Goal: Task Accomplishment & Management: Use online tool/utility

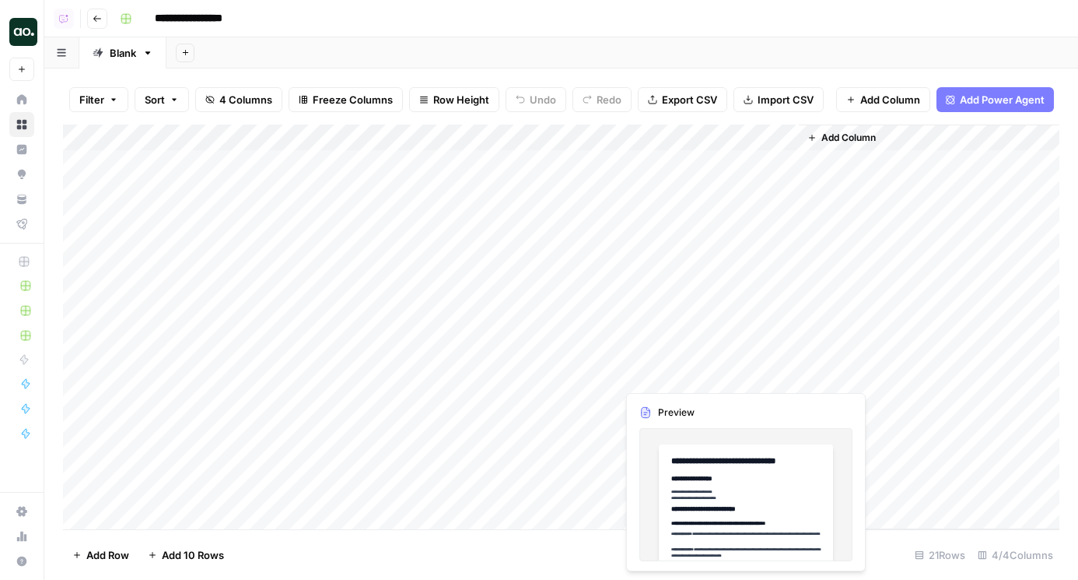
click at [673, 382] on div "Add Column" at bounding box center [561, 327] width 997 height 405
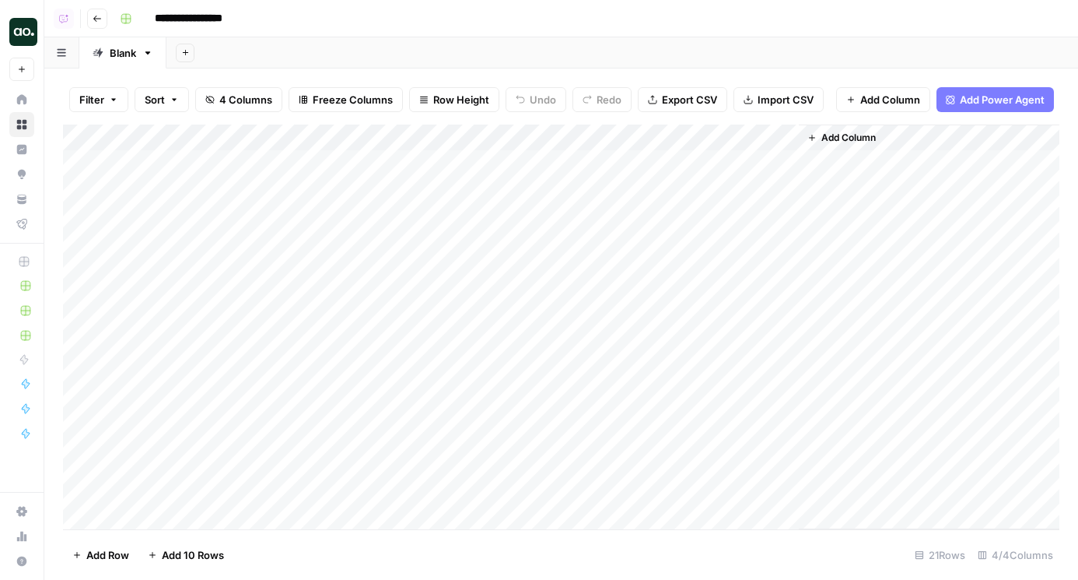
click at [784, 380] on div "Add Column" at bounding box center [561, 327] width 997 height 405
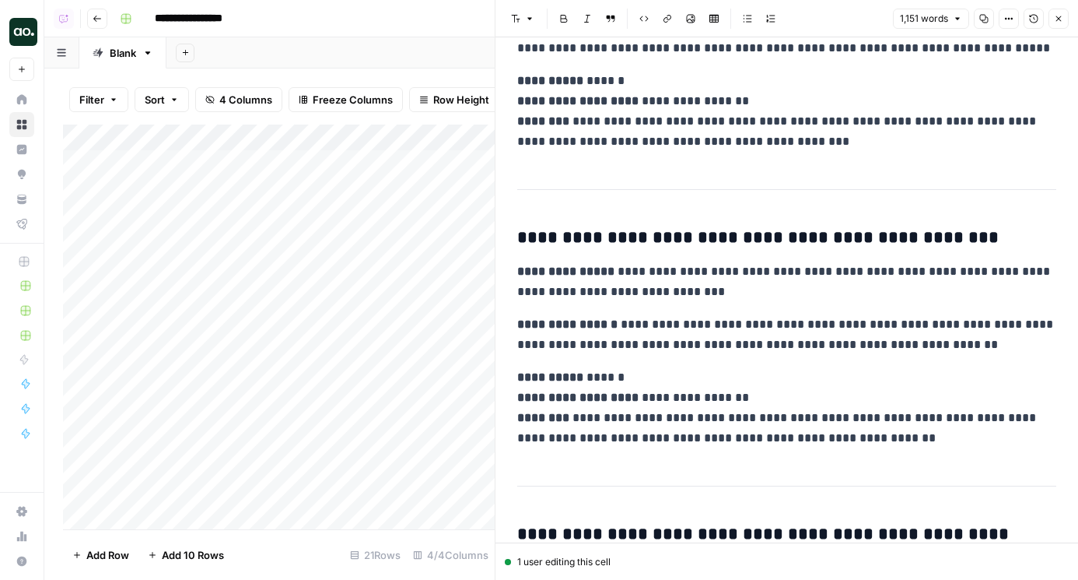
scroll to position [3148, 0]
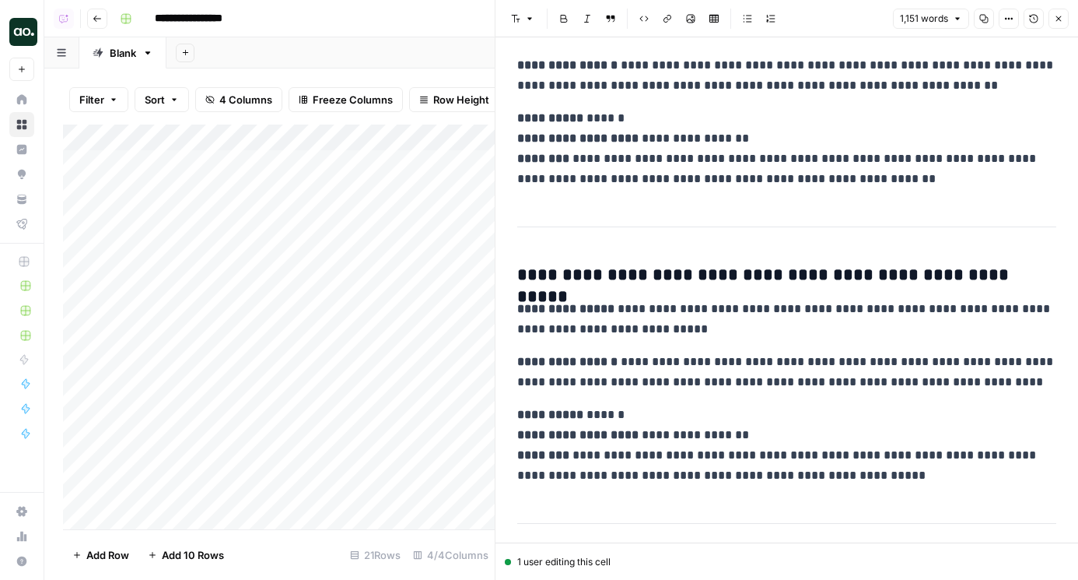
click at [1055, 18] on icon "button" at bounding box center [1058, 18] width 9 height 9
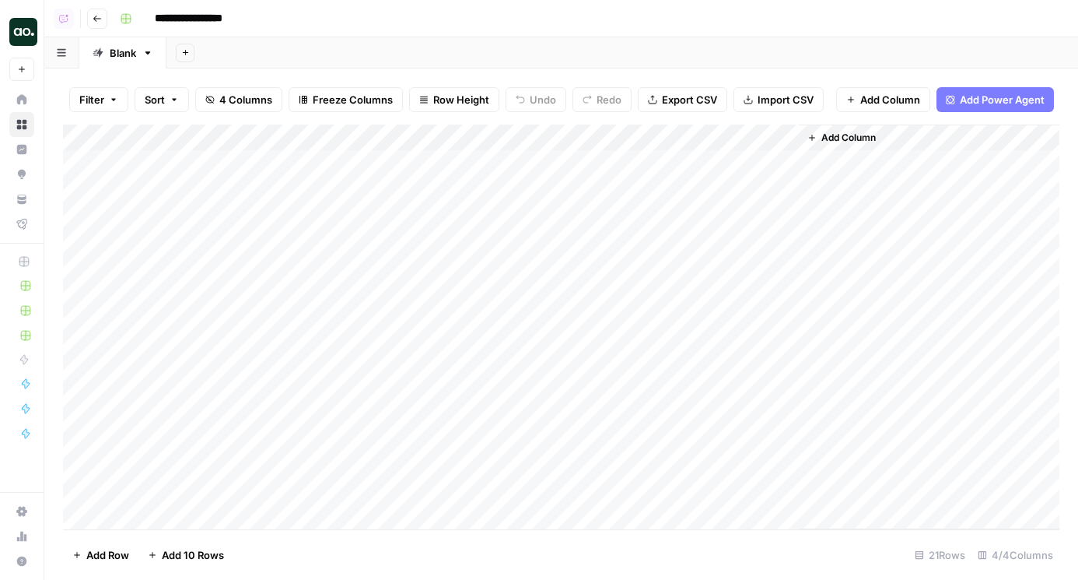
click at [579, 162] on div "Add Column" at bounding box center [561, 327] width 997 height 405
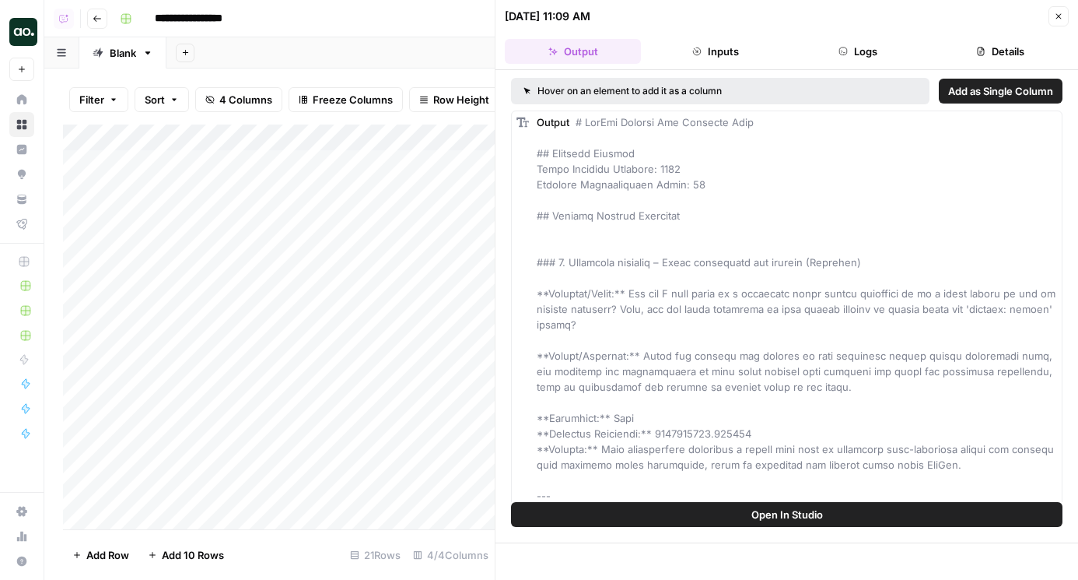
click at [885, 52] on button "Logs" at bounding box center [859, 51] width 136 height 25
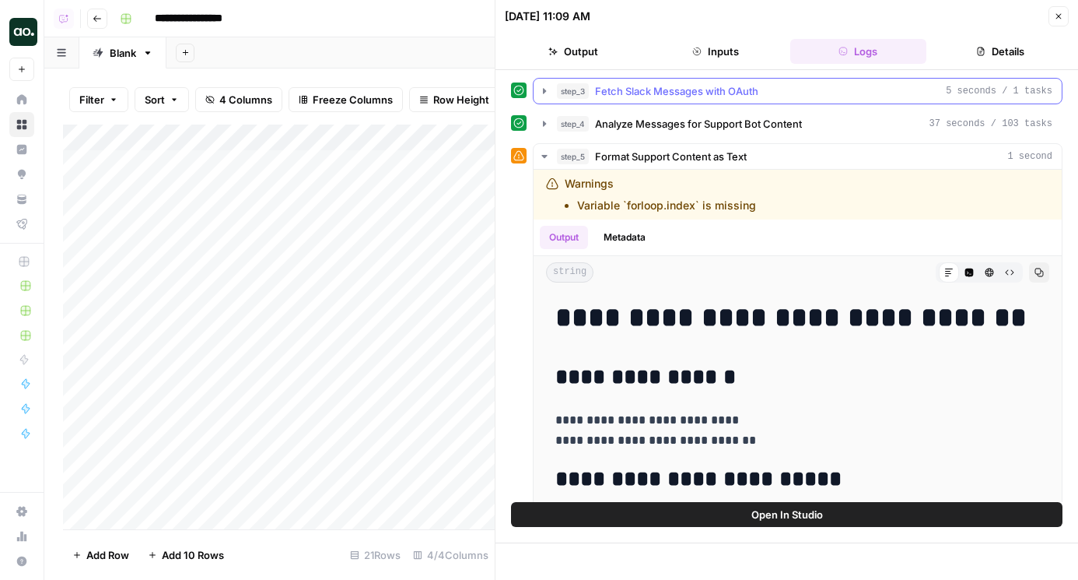
click at [688, 94] on span "Fetch Slack Messages with OAuth" at bounding box center [676, 91] width 163 height 16
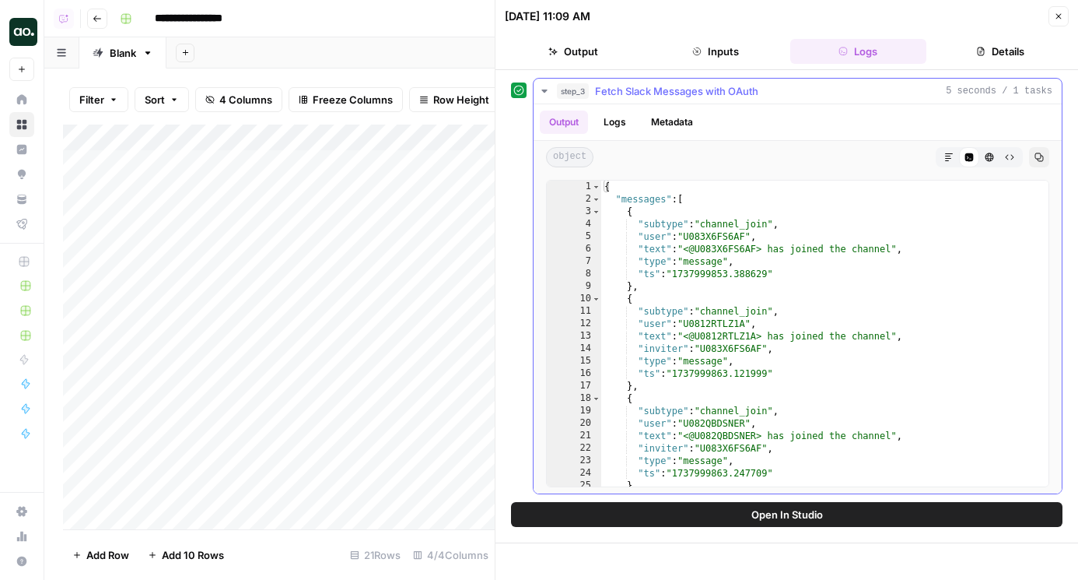
click at [780, 86] on div "step_3 Fetch Slack Messages with OAuth 5 seconds / 1 tasks" at bounding box center [805, 91] width 496 height 16
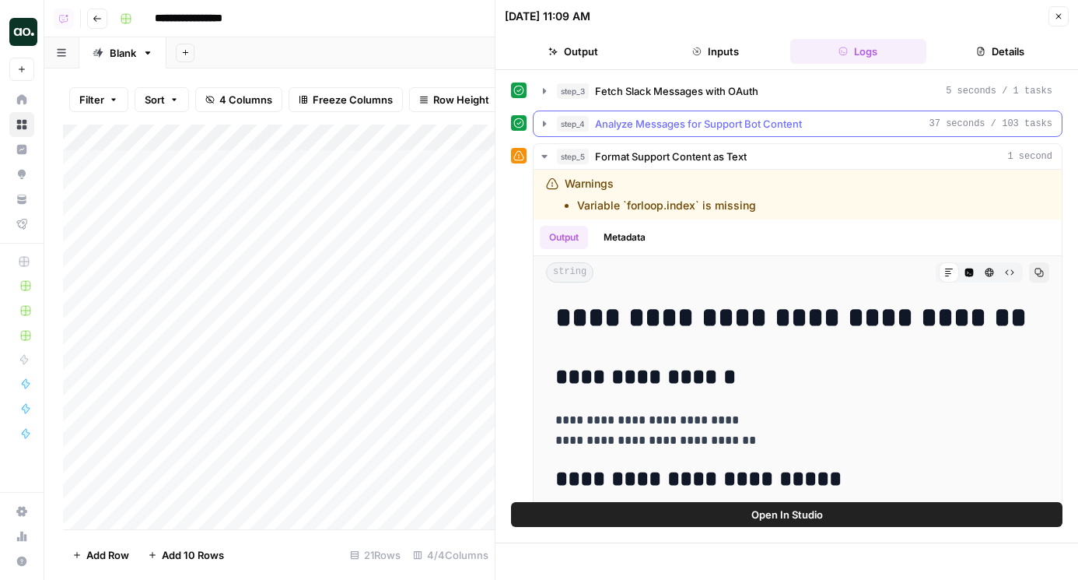
click at [772, 128] on span "Analyze Messages for Support Bot Content" at bounding box center [698, 124] width 207 height 16
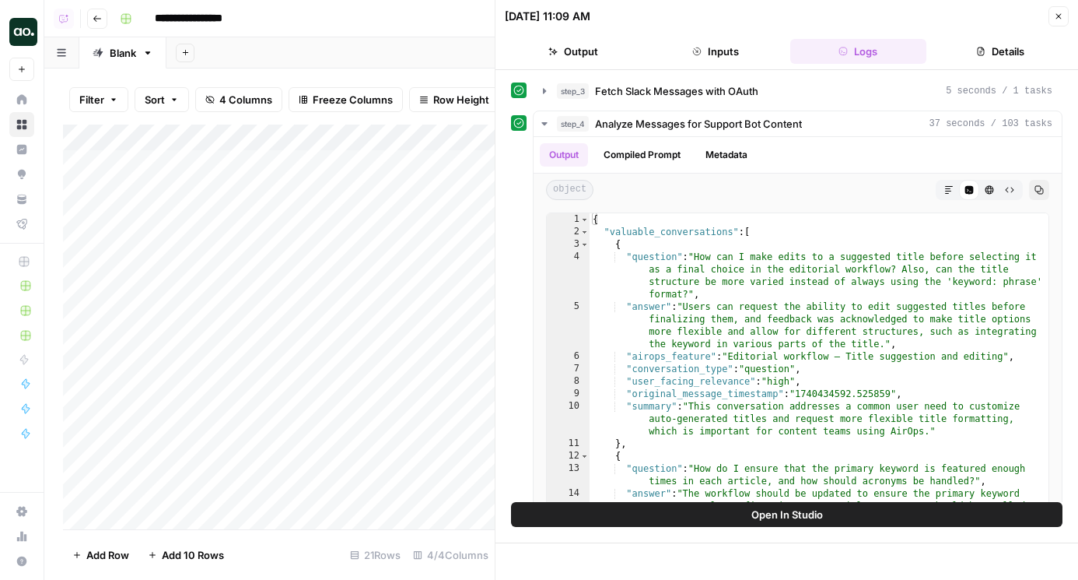
click at [1065, 9] on button "Close" at bounding box center [1059, 16] width 20 height 20
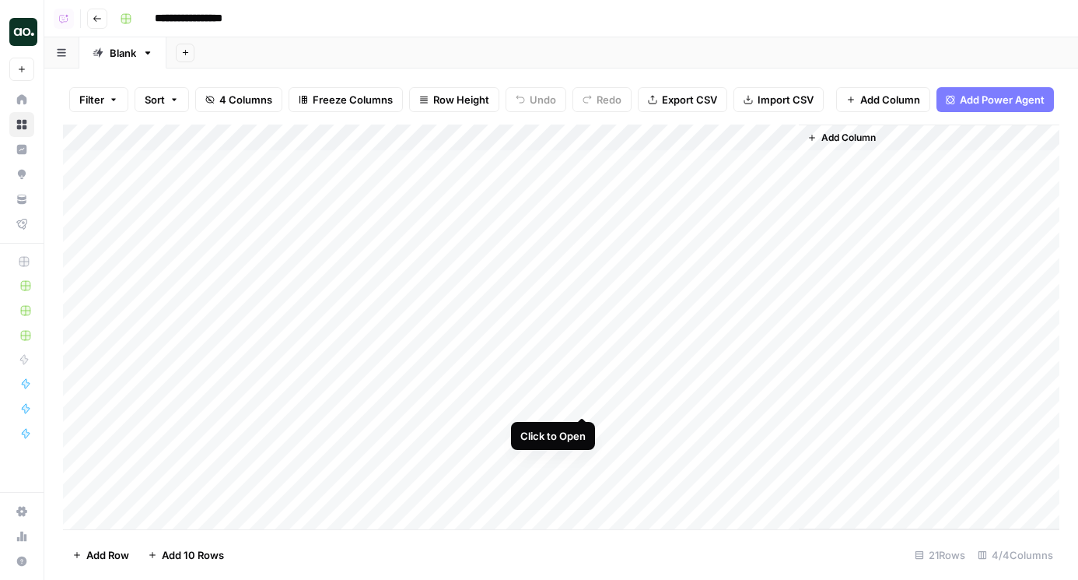
click at [581, 401] on div "Add Column" at bounding box center [561, 327] width 997 height 405
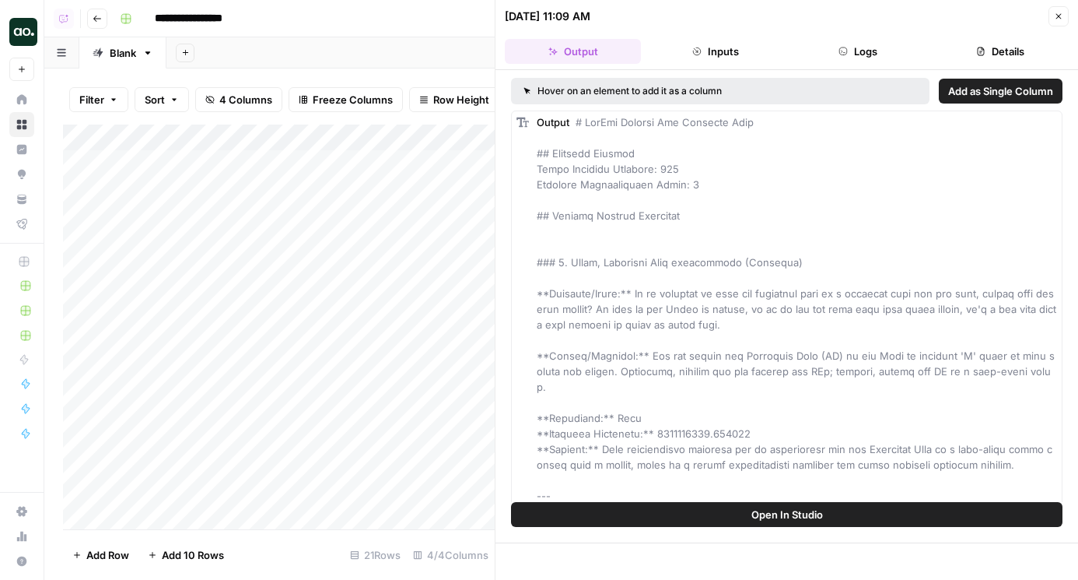
click at [875, 49] on button "Logs" at bounding box center [859, 51] width 136 height 25
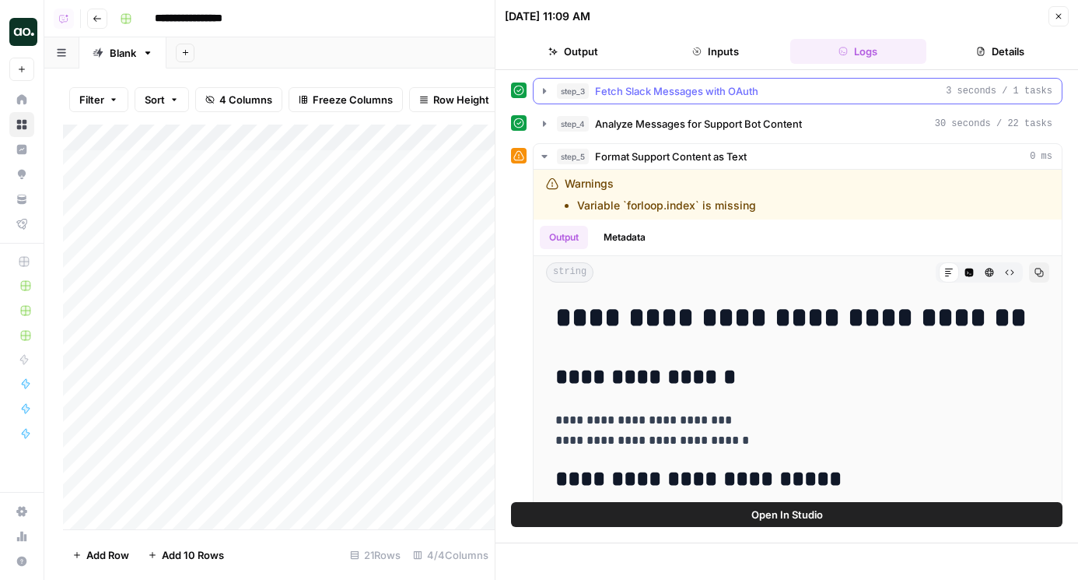
click at [794, 81] on button "step_3 Fetch Slack Messages with OAuth 3 seconds / 1 tasks" at bounding box center [798, 91] width 528 height 25
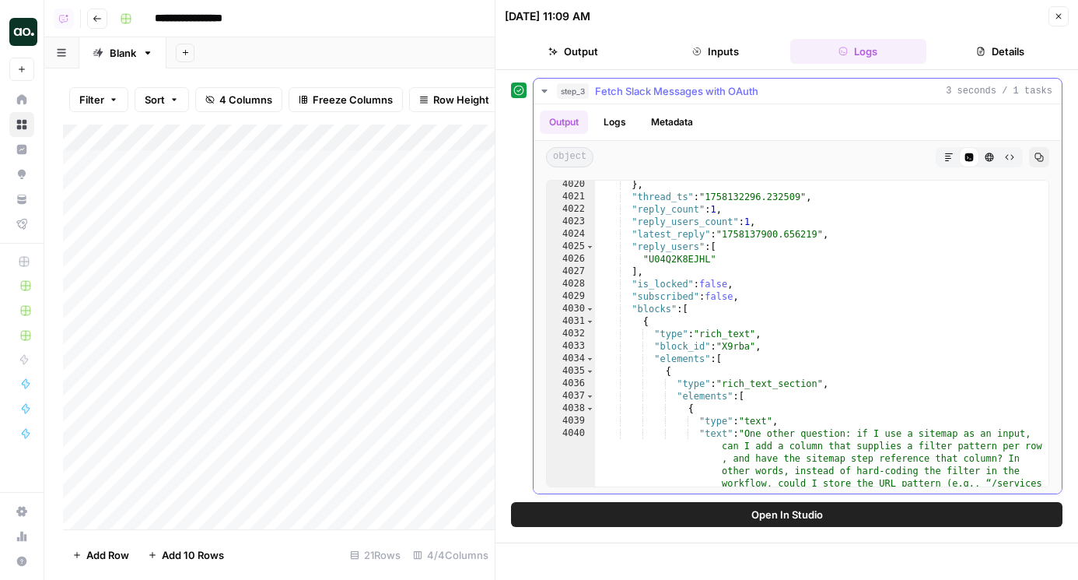
scroll to position [25192, 0]
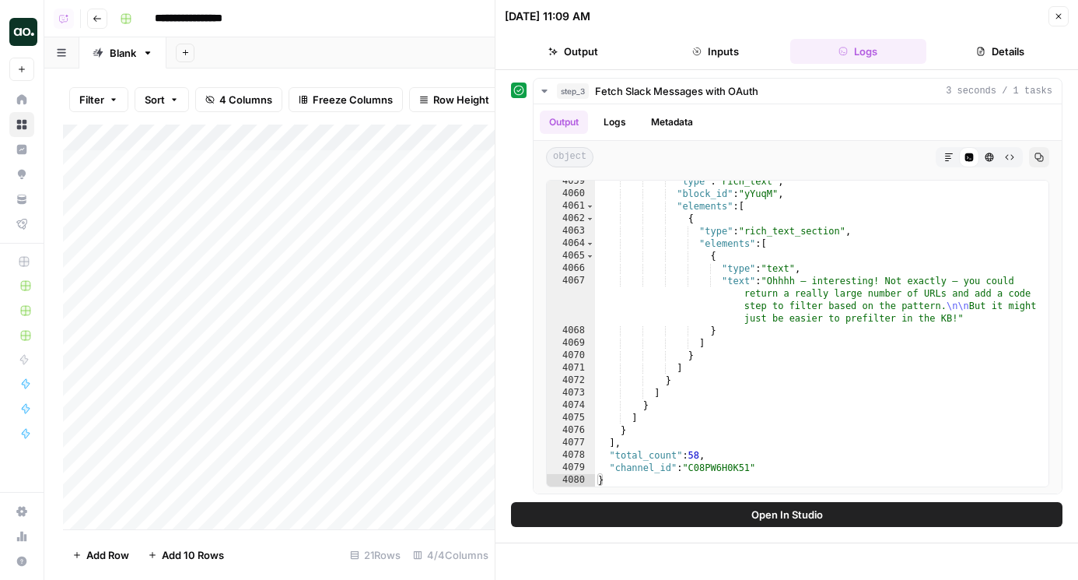
click at [1057, 20] on icon "button" at bounding box center [1058, 16] width 9 height 9
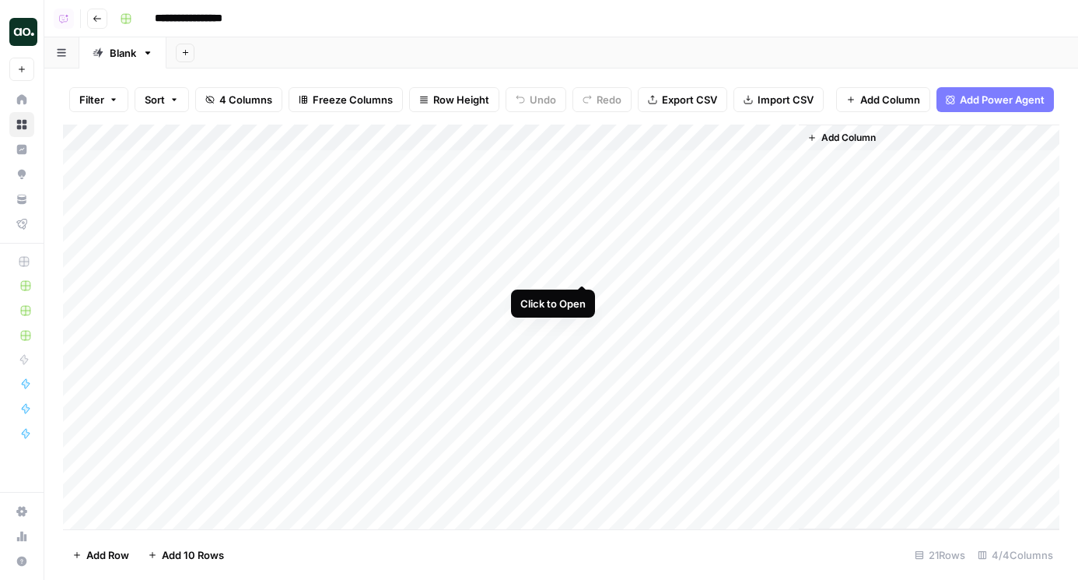
click at [581, 272] on div "Add Column" at bounding box center [561, 327] width 997 height 405
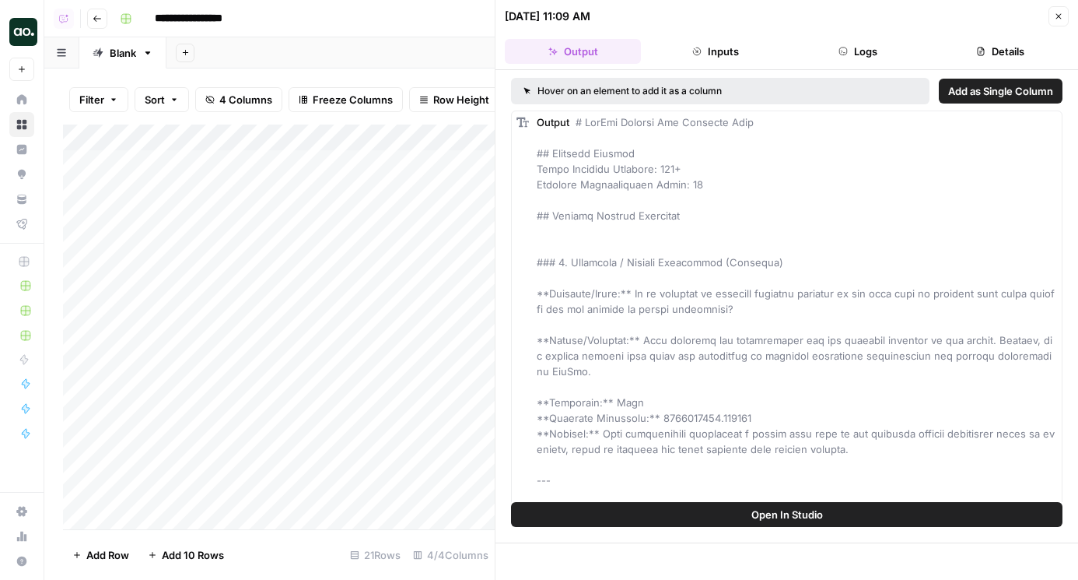
click at [893, 52] on button "Logs" at bounding box center [859, 51] width 136 height 25
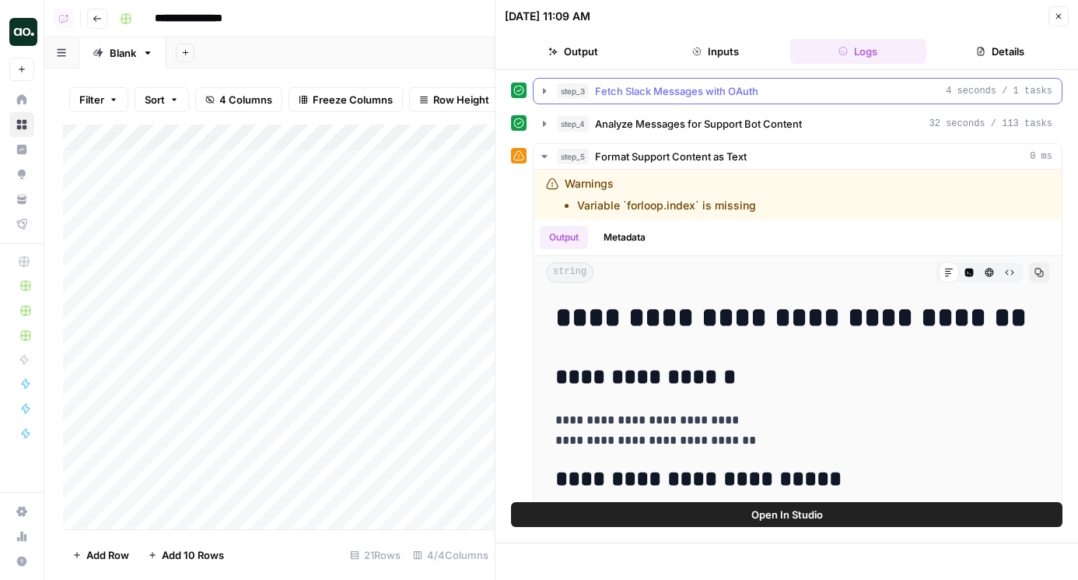
click at [882, 86] on div "step_3 Fetch Slack Messages with OAuth 4 seconds / 1 tasks" at bounding box center [805, 91] width 496 height 16
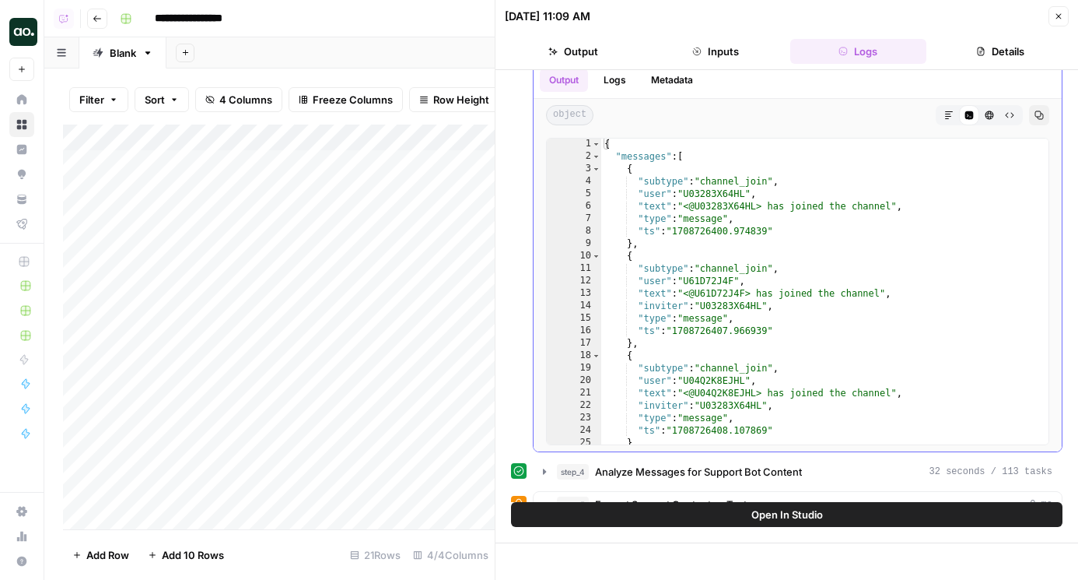
scroll to position [43, 0]
type textarea "**********"
click at [973, 191] on div "{ "messages" : [ { "subtype" : "channel_join" , "user" : "U03283X64HL" , "text"…" at bounding box center [824, 302] width 447 height 331
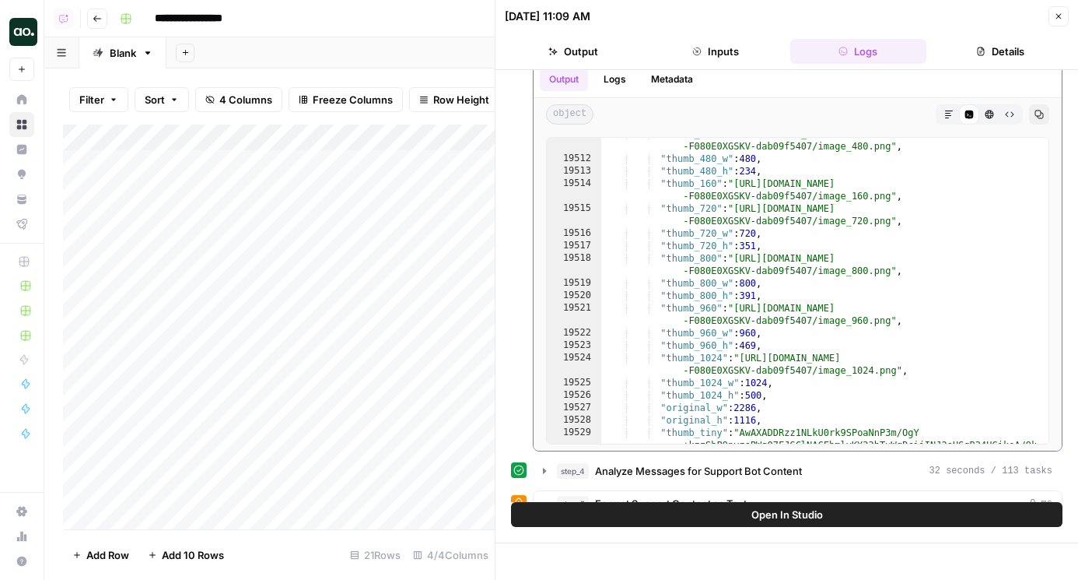
scroll to position [25192, 0]
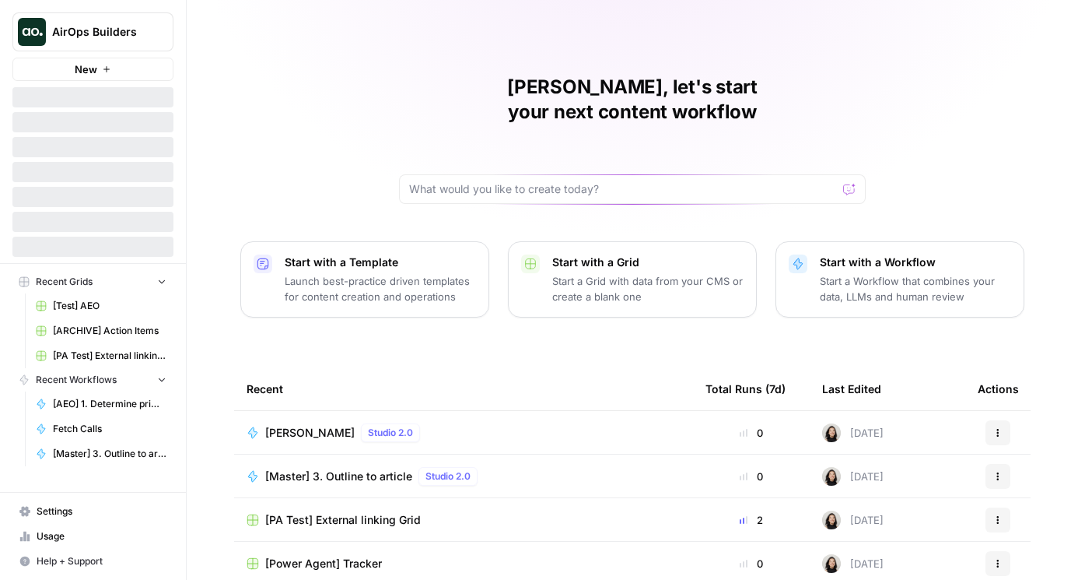
click at [163, 28] on icon "Workspace: AirOps Builders" at bounding box center [161, 32] width 16 height 16
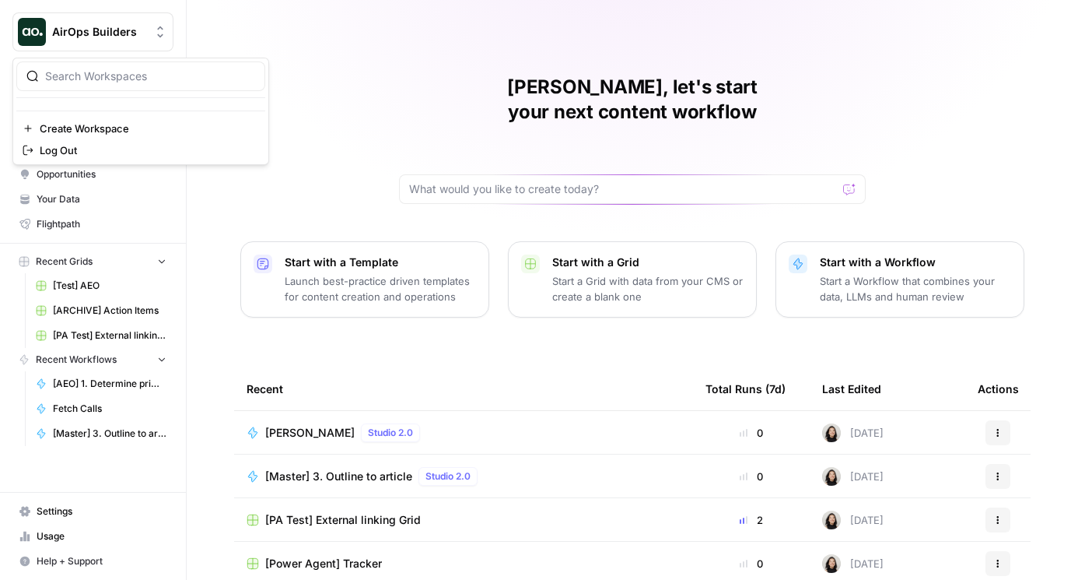
click at [146, 72] on input "search" at bounding box center [150, 76] width 210 height 16
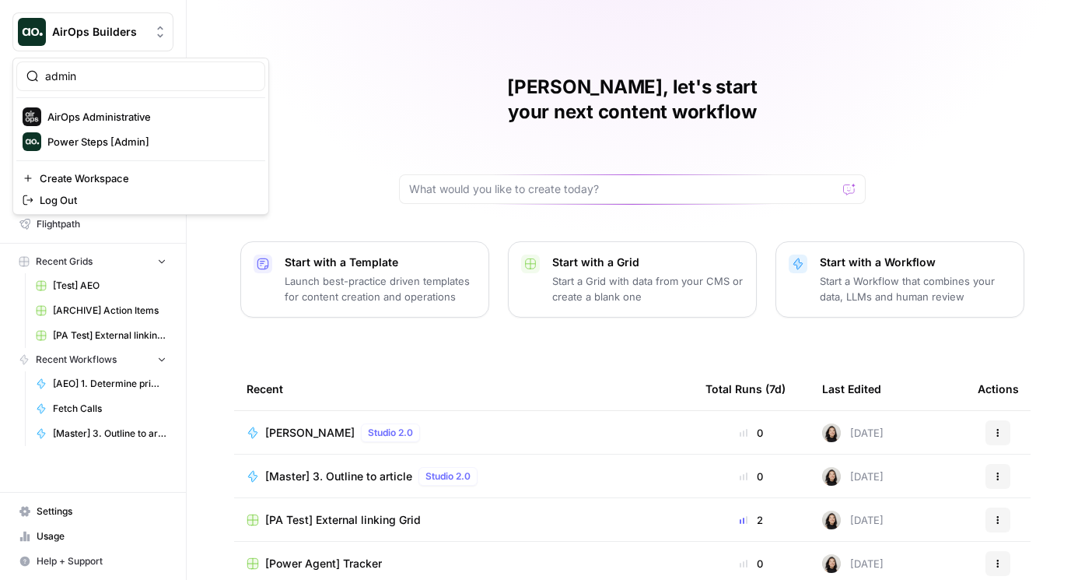
type input "admin"
click at [149, 117] on span "AirOps Administrative" at bounding box center [149, 117] width 205 height 16
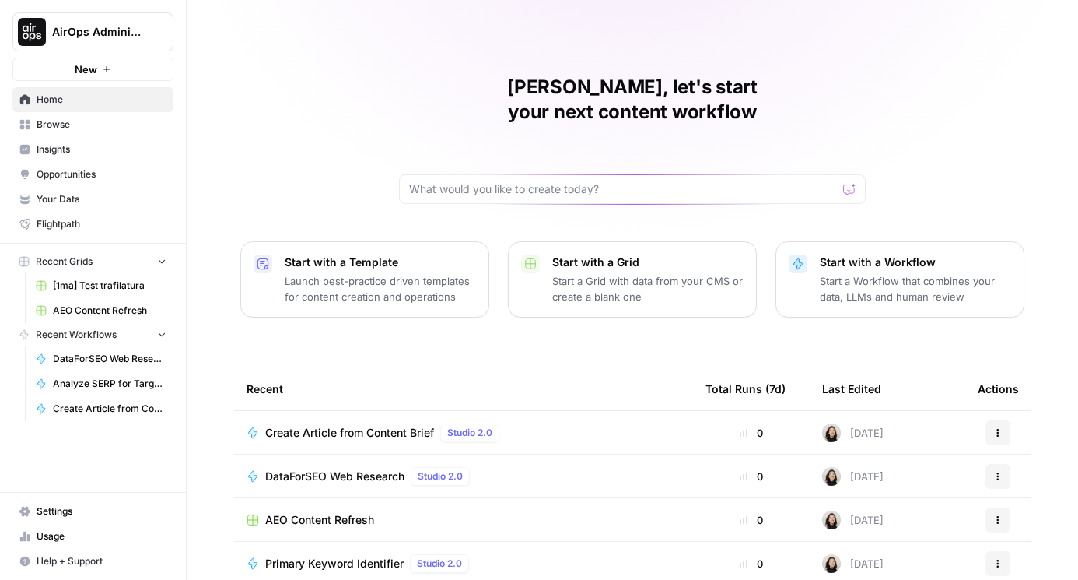
click at [67, 125] on span "Browse" at bounding box center [102, 124] width 130 height 14
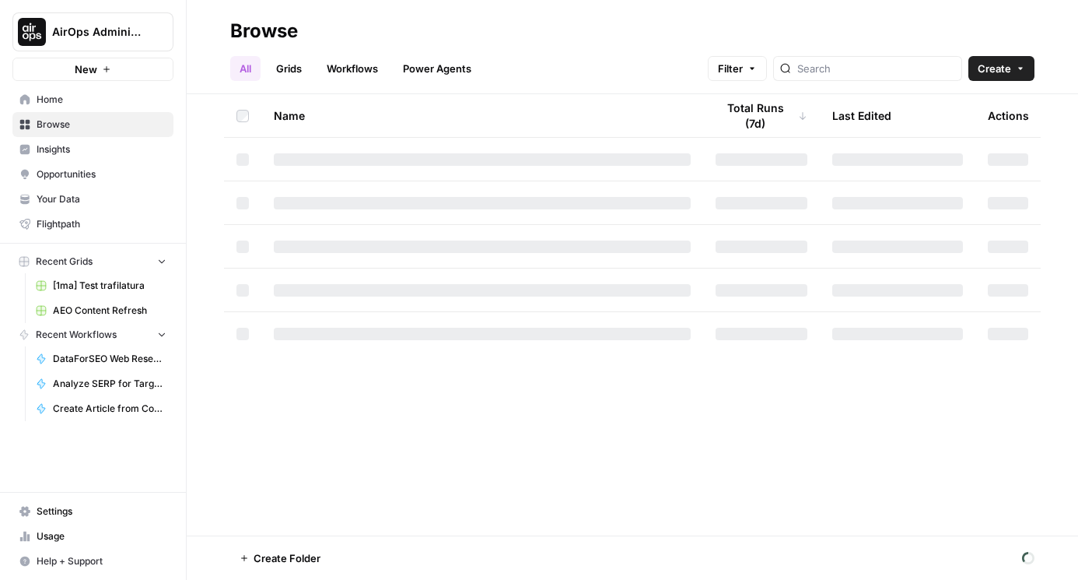
click at [354, 79] on link "Workflows" at bounding box center [352, 68] width 70 height 25
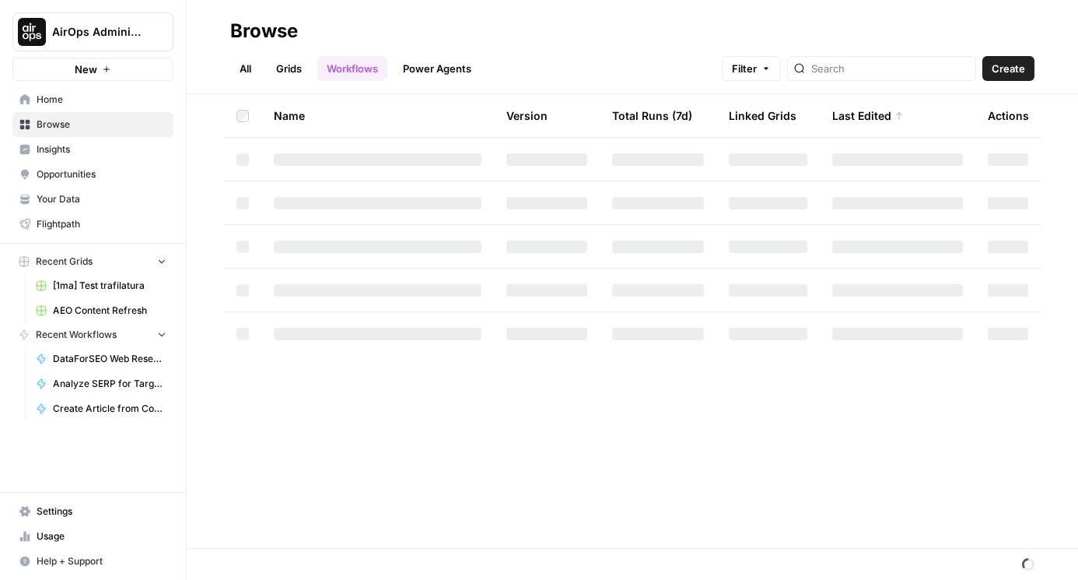
click at [246, 65] on link "All" at bounding box center [245, 68] width 30 height 25
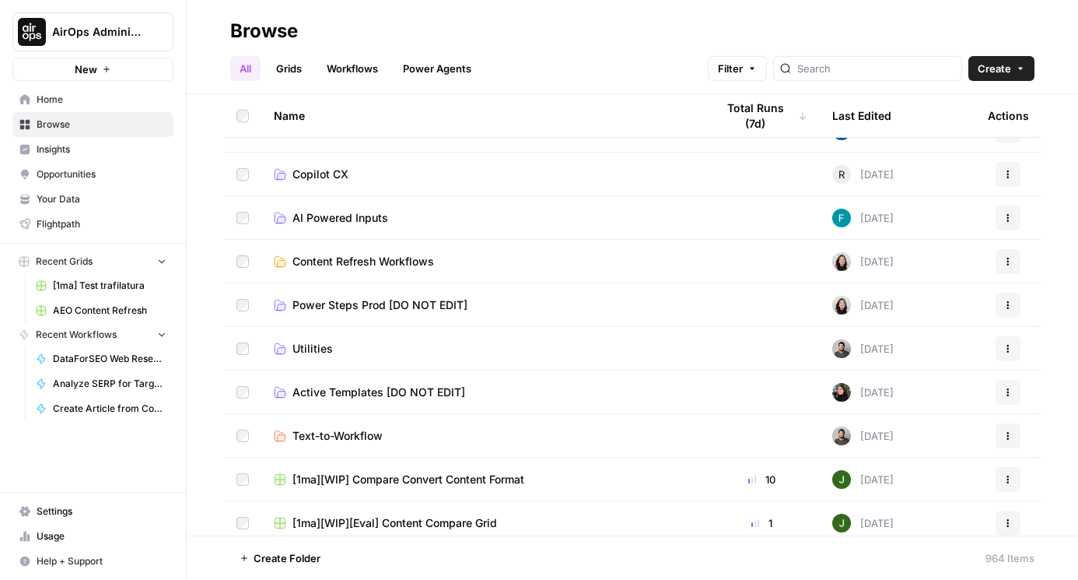
scroll to position [545, 0]
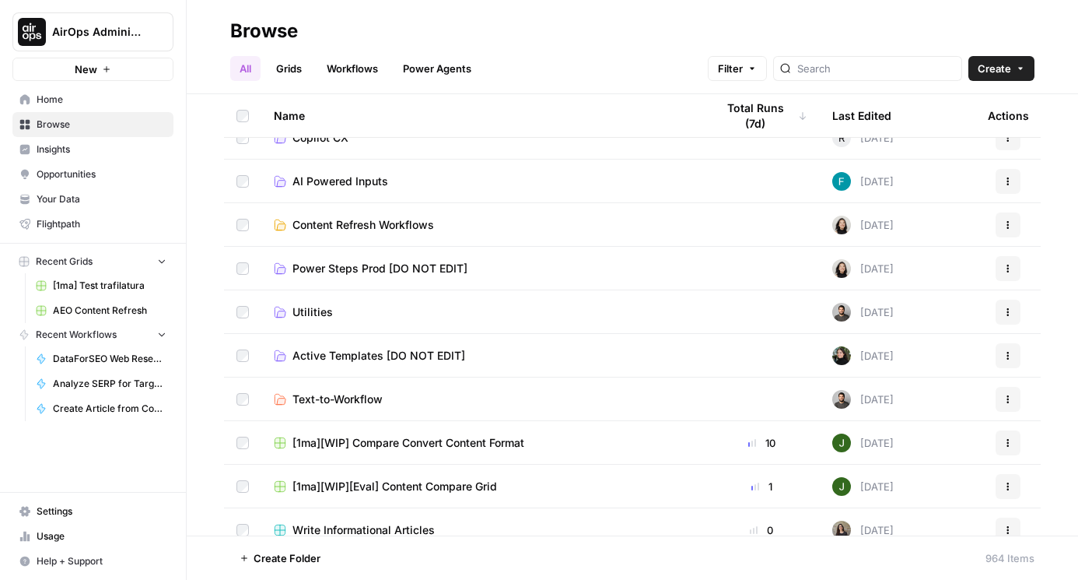
click at [395, 307] on link "Utilities" at bounding box center [482, 312] width 417 height 16
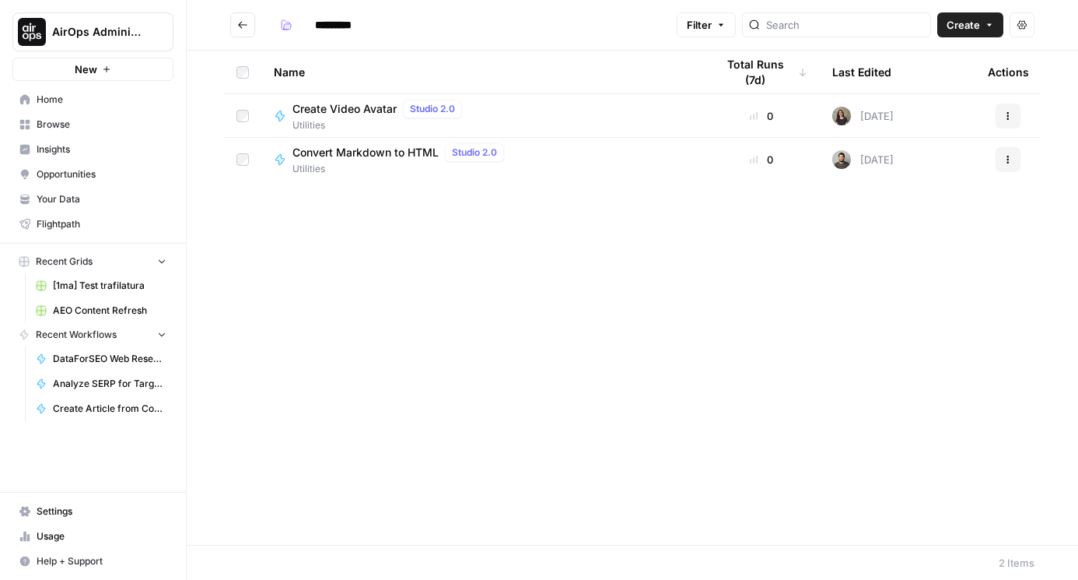
click at [971, 29] on span "Create" at bounding box center [963, 25] width 33 height 16
click at [911, 85] on span "Workflow" at bounding box center [940, 83] width 87 height 16
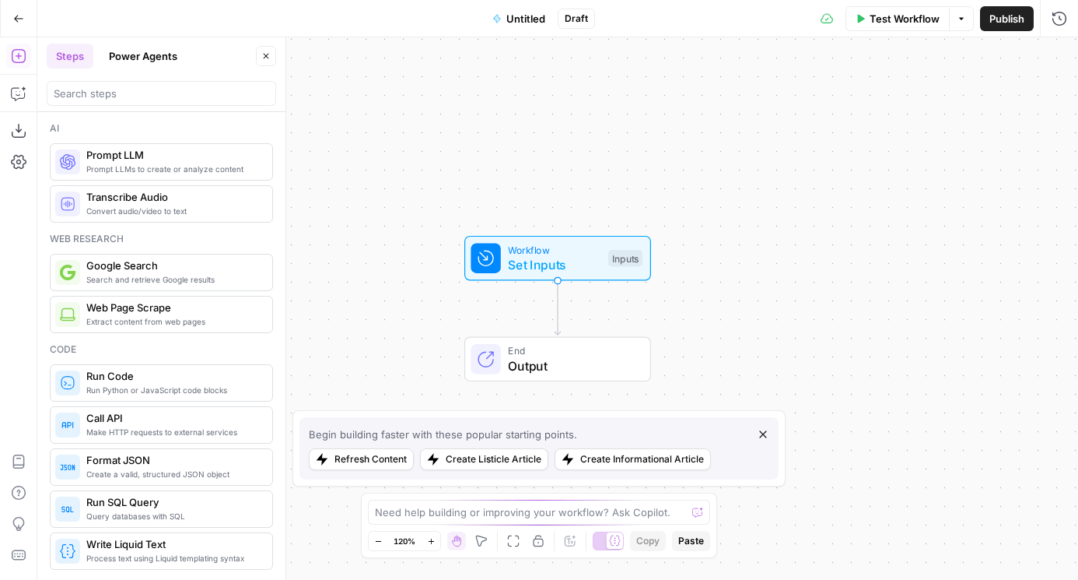
click at [525, 16] on span "Untitled" at bounding box center [526, 19] width 39 height 16
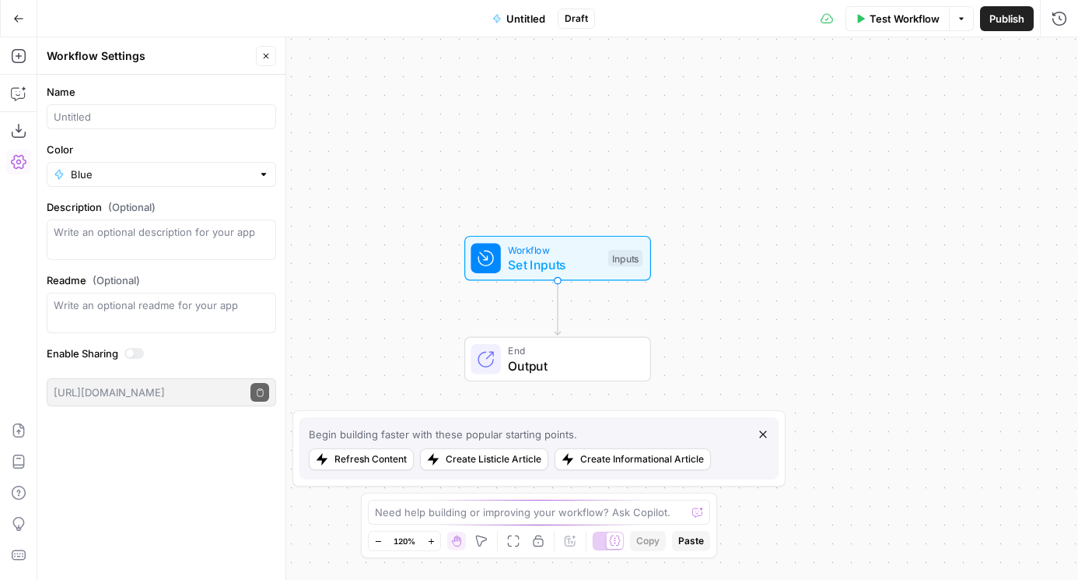
click at [496, 18] on icon "button" at bounding box center [497, 18] width 6 height 8
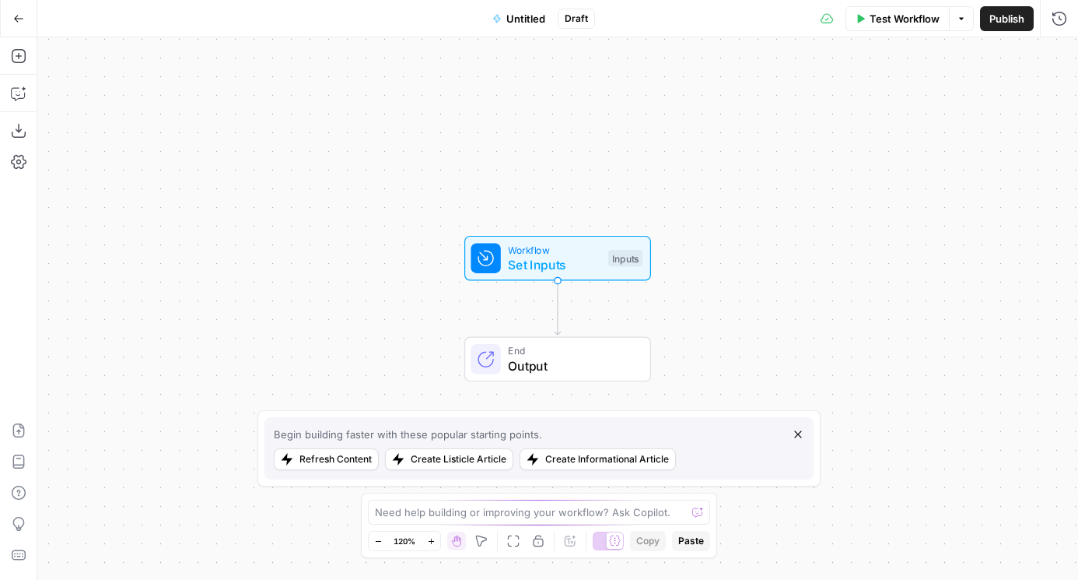
click at [514, 19] on span "Untitled" at bounding box center [526, 19] width 39 height 16
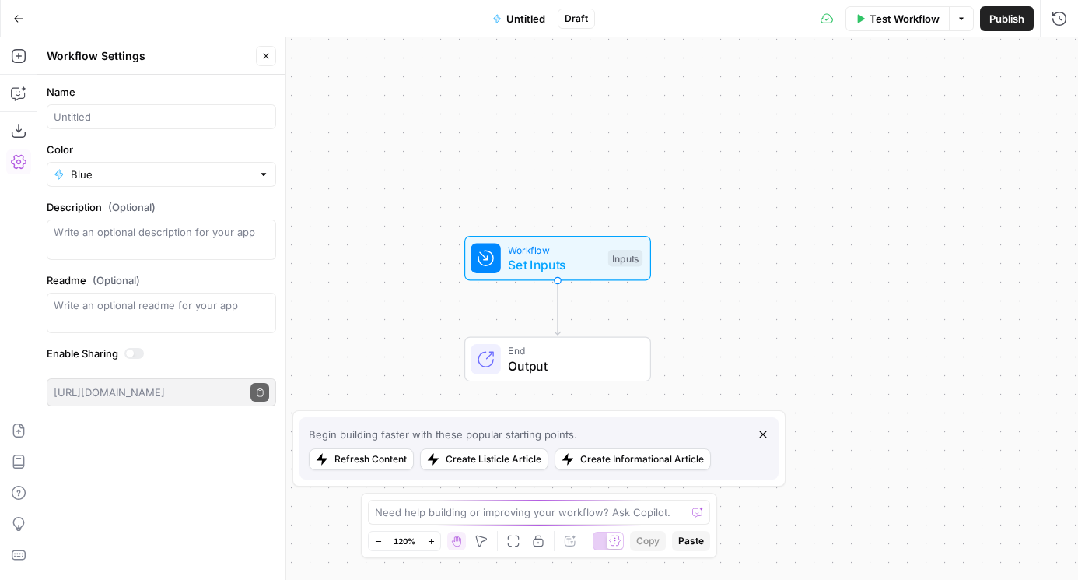
click at [199, 95] on label "Name" at bounding box center [162, 92] width 230 height 16
click at [199, 109] on input "Name" at bounding box center [162, 117] width 216 height 16
type input "Scraper"
drag, startPoint x: 418, startPoint y: 155, endPoint x: 418, endPoint y: 98, distance: 56.8
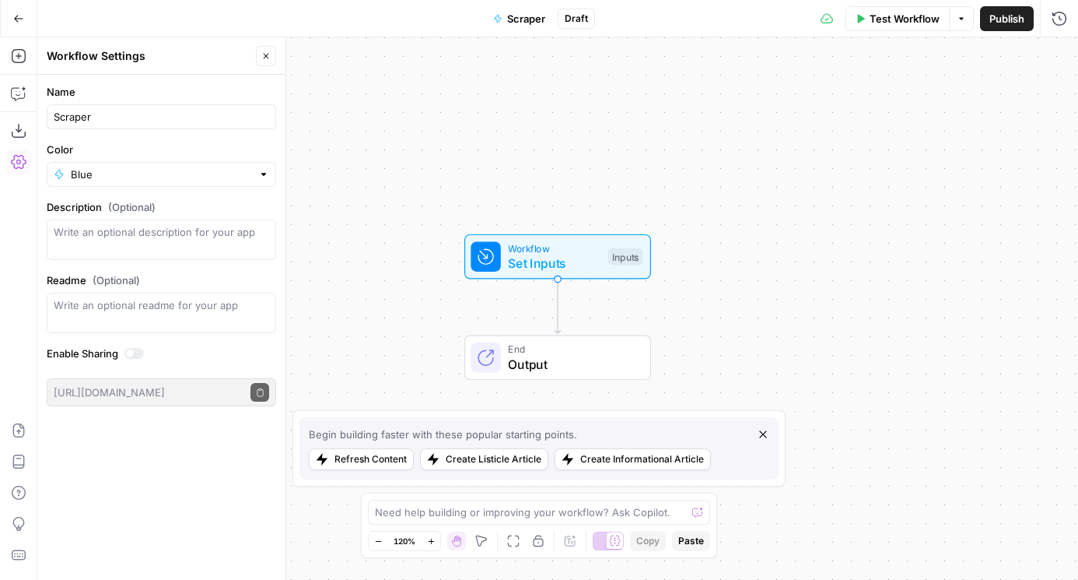
click at [418, 98] on div "Workflow Set Inputs Inputs End Output" at bounding box center [557, 308] width 1041 height 542
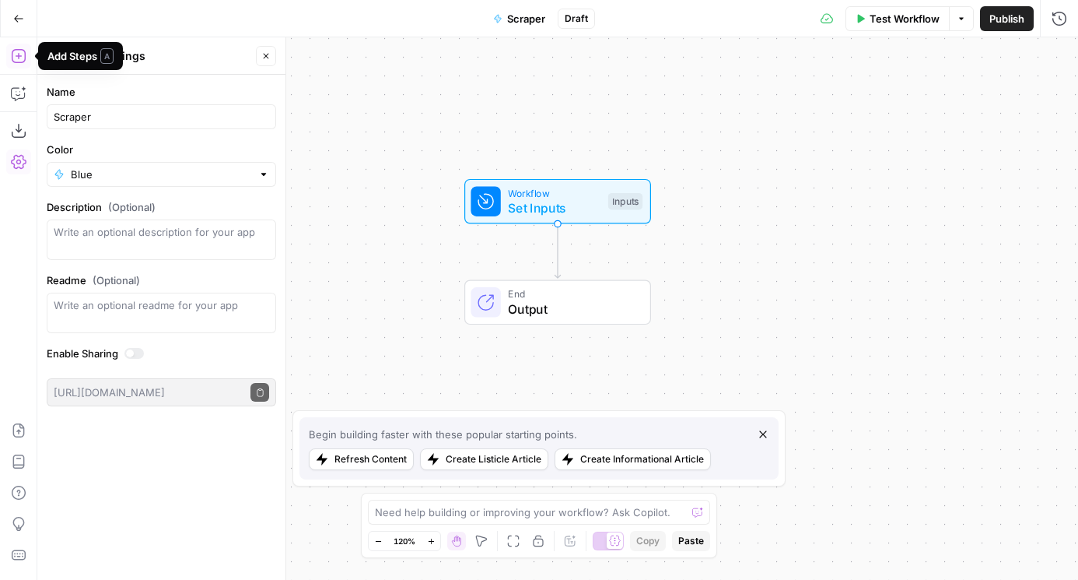
click at [14, 56] on icon "button" at bounding box center [19, 56] width 16 height 16
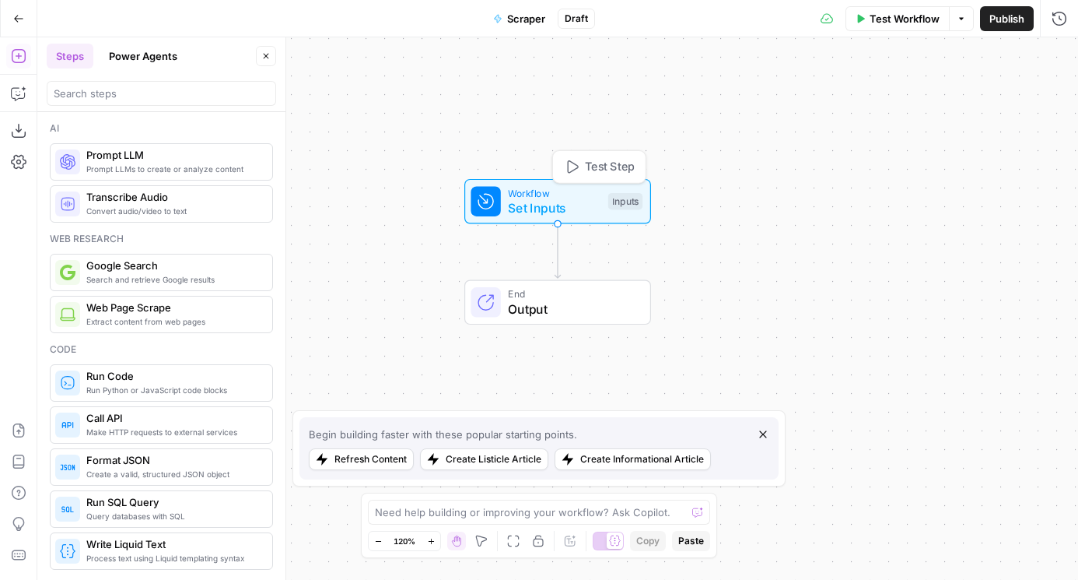
click at [528, 213] on span "Set Inputs" at bounding box center [554, 207] width 93 height 19
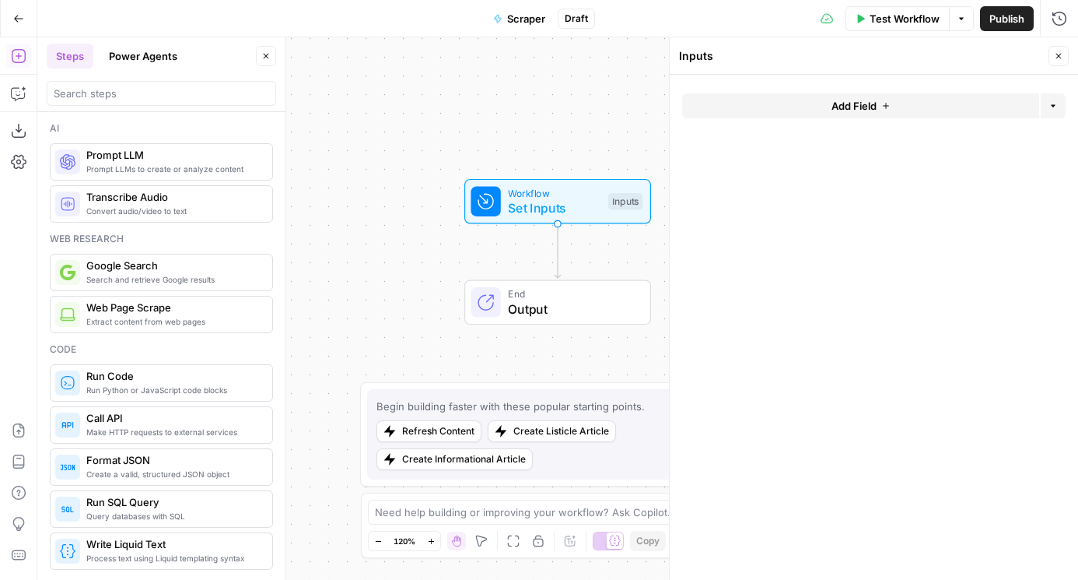
click at [758, 108] on button "Add Field" at bounding box center [860, 105] width 357 height 25
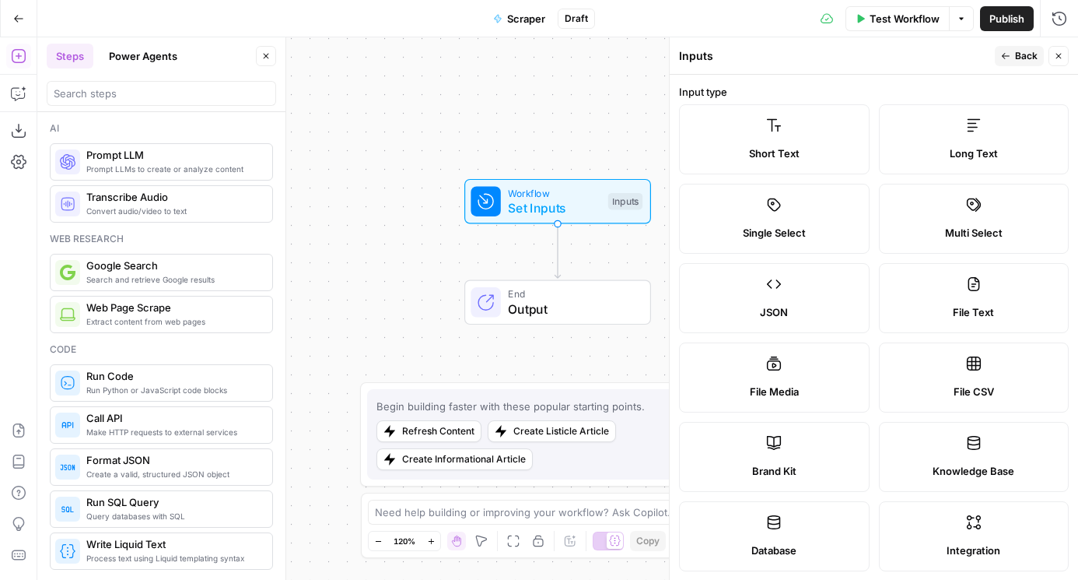
scroll to position [532, 0]
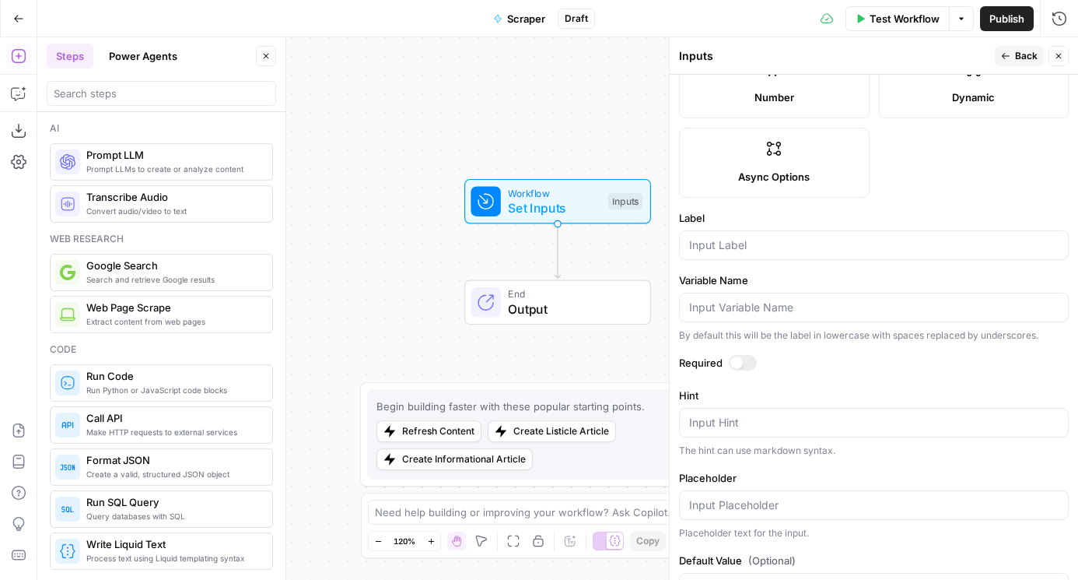
click at [750, 254] on div at bounding box center [874, 245] width 390 height 30
type input "URL"
click at [743, 362] on div at bounding box center [743, 363] width 28 height 16
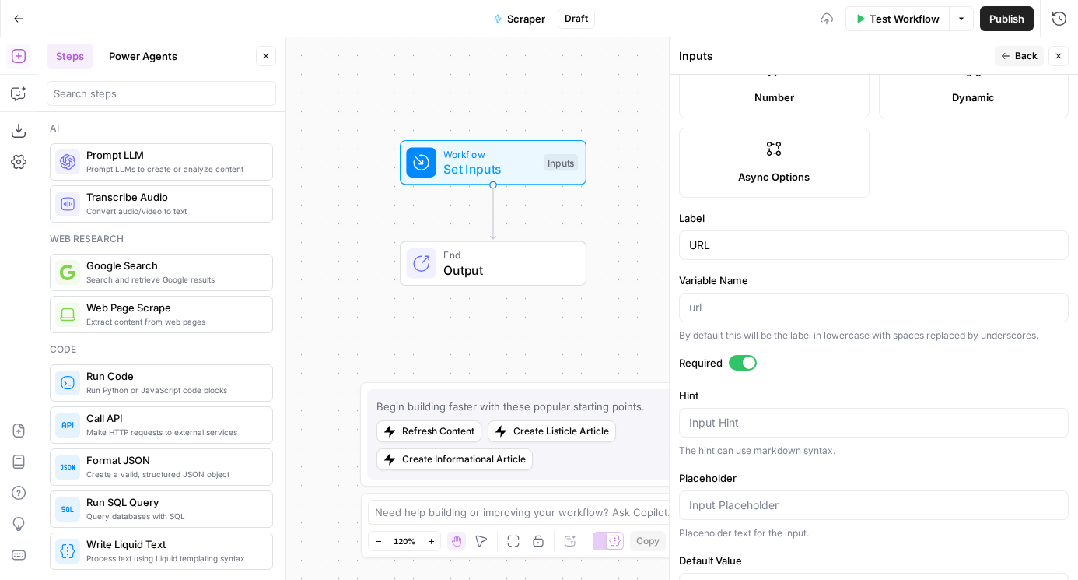
drag, startPoint x: 356, startPoint y: 201, endPoint x: 282, endPoint y: 156, distance: 85.9
click at [282, 156] on body "AirOps Administrative New Home Browse Insights Opportunities Your Data Flightpa…" at bounding box center [539, 290] width 1078 height 580
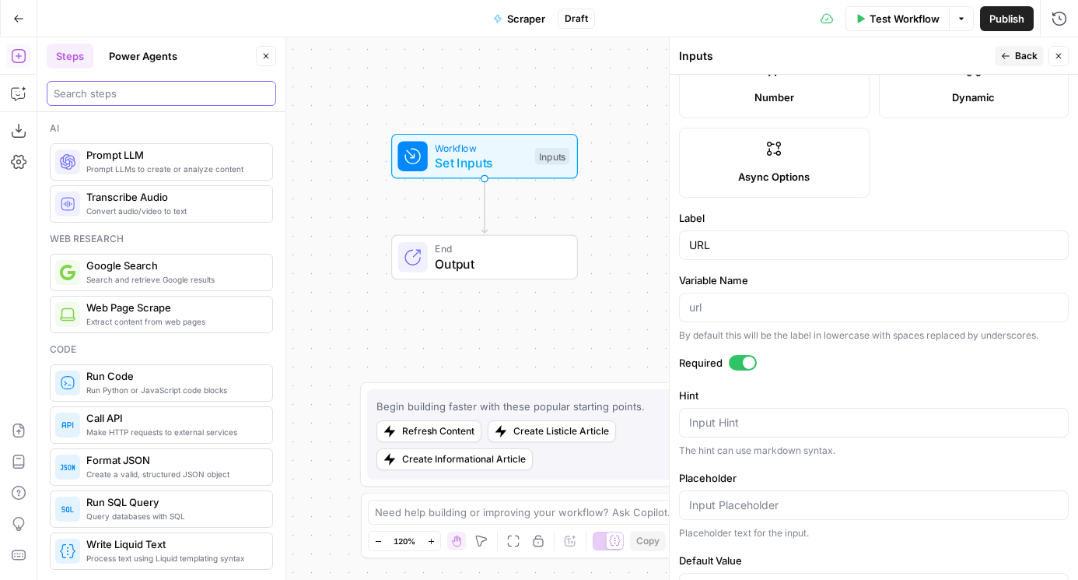
click at [98, 93] on input "search" at bounding box center [162, 94] width 216 height 16
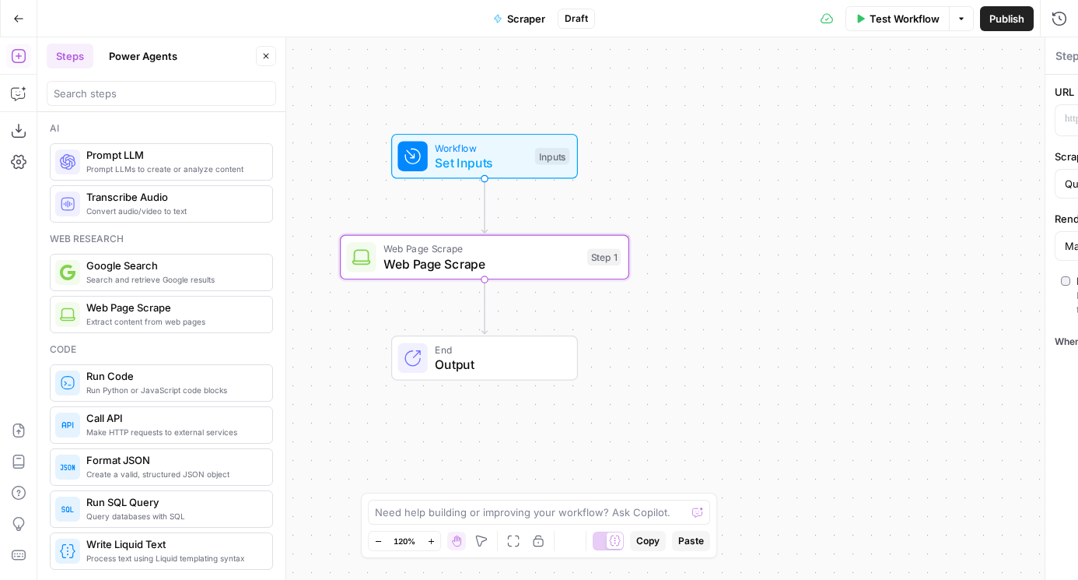
type textarea "Web Page Scrape"
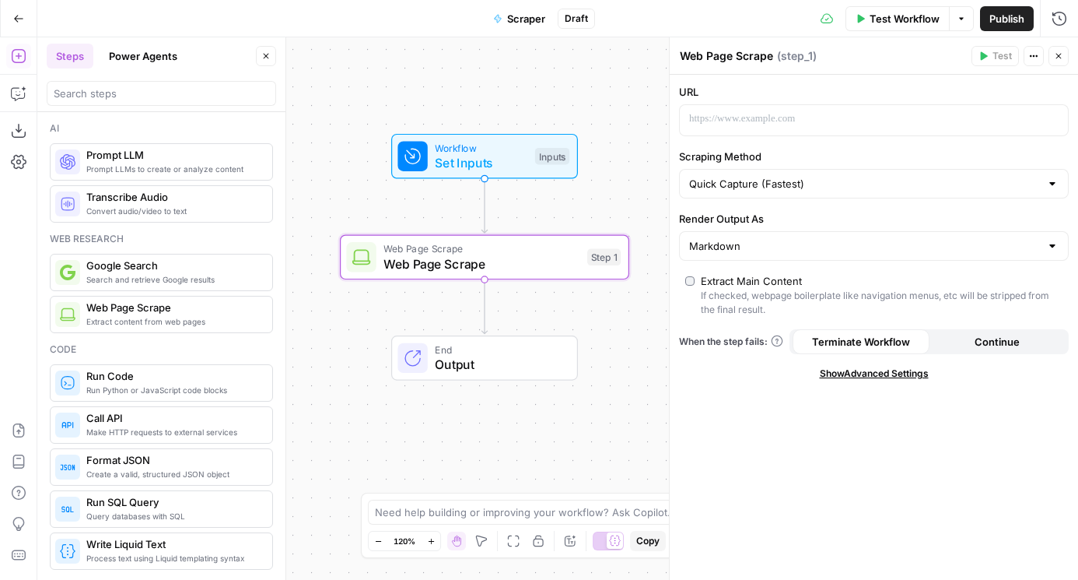
click at [528, 14] on span "Scraper" at bounding box center [526, 19] width 38 height 16
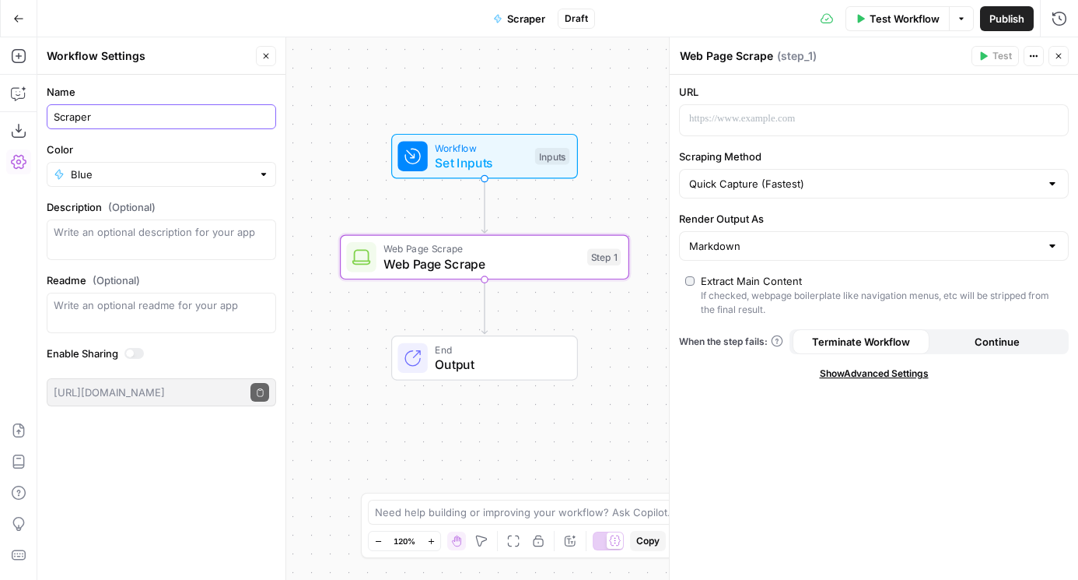
click at [135, 113] on input "Scraper" at bounding box center [162, 117] width 216 height 16
type input "Markdown Scrape"
click at [366, 65] on div "Workflow Set Inputs Inputs Web Page Scrape Web Page Scrape Step 1 End Output" at bounding box center [557, 308] width 1041 height 542
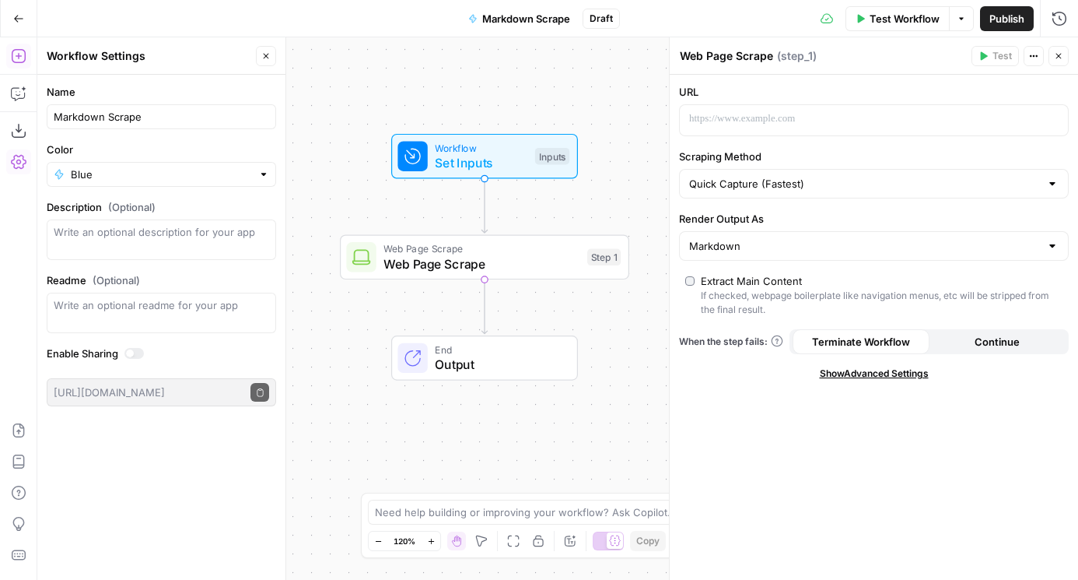
click at [23, 44] on button "Add Steps" at bounding box center [18, 56] width 25 height 25
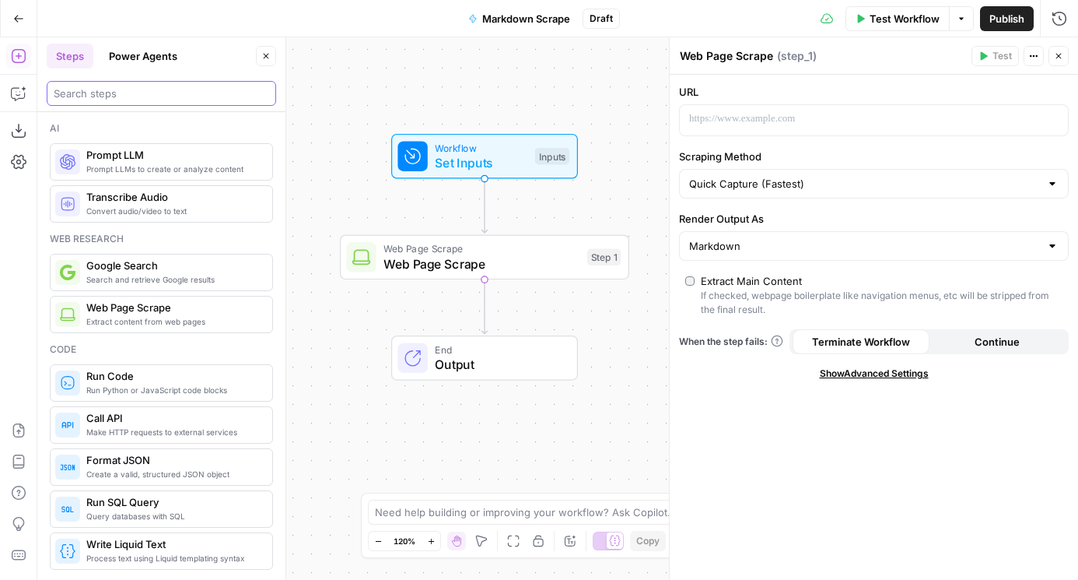
click at [89, 97] on input "search" at bounding box center [162, 94] width 216 height 16
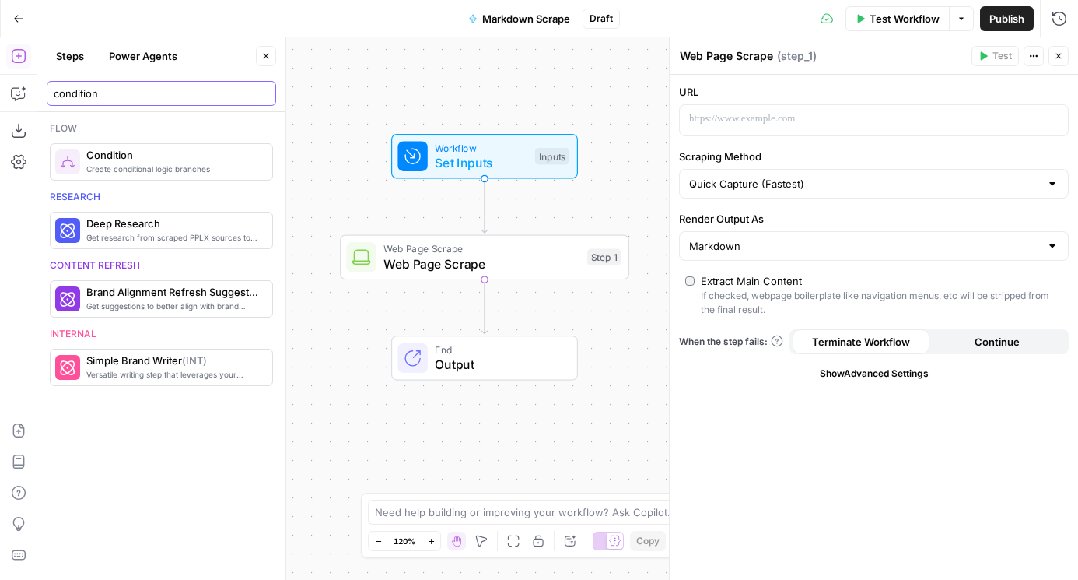
type input "condition"
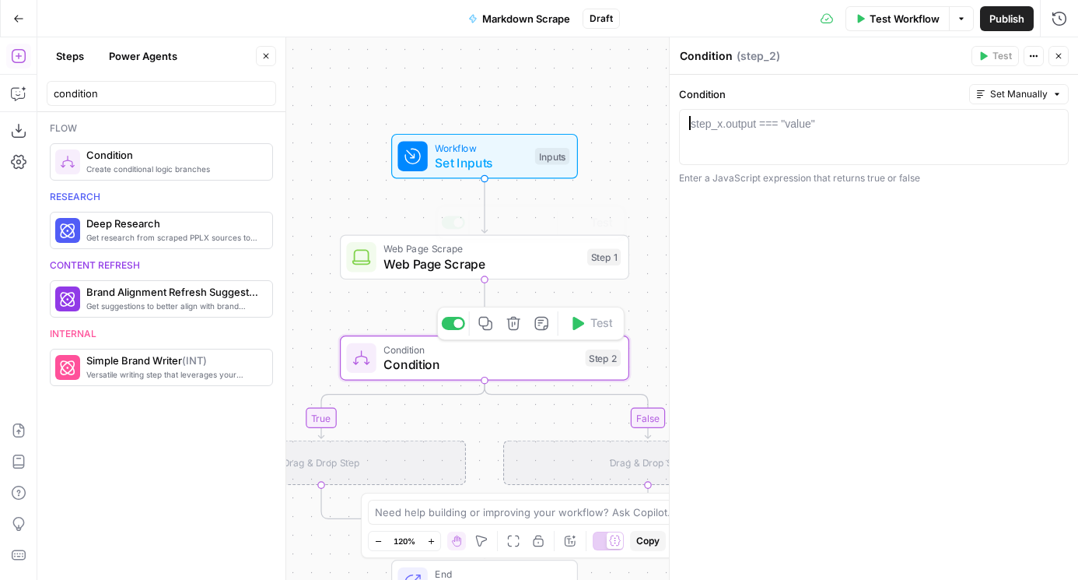
click at [737, 137] on div at bounding box center [874, 151] width 376 height 70
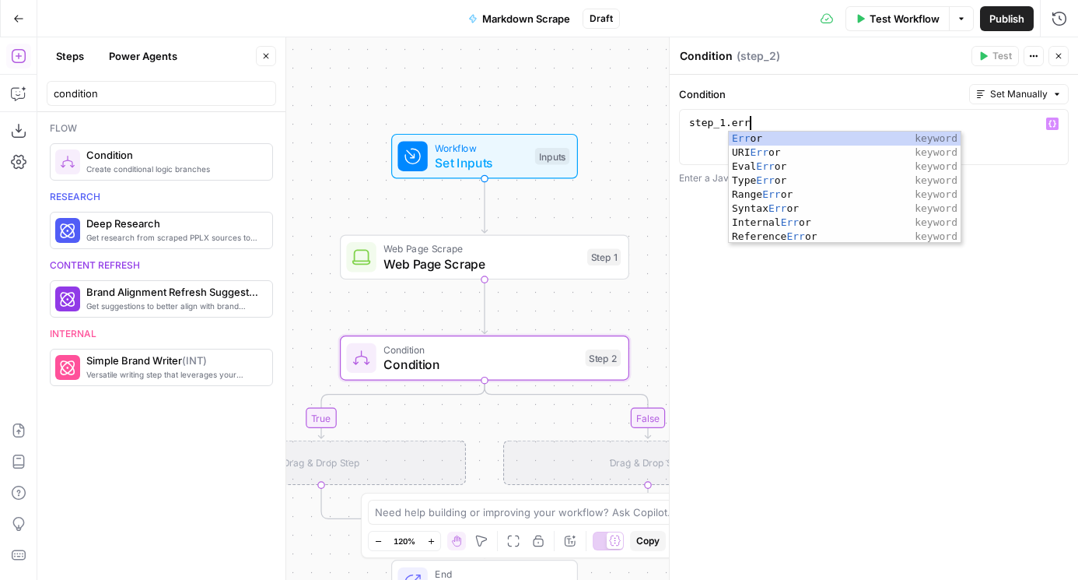
scroll to position [0, 5]
type textarea "**********"
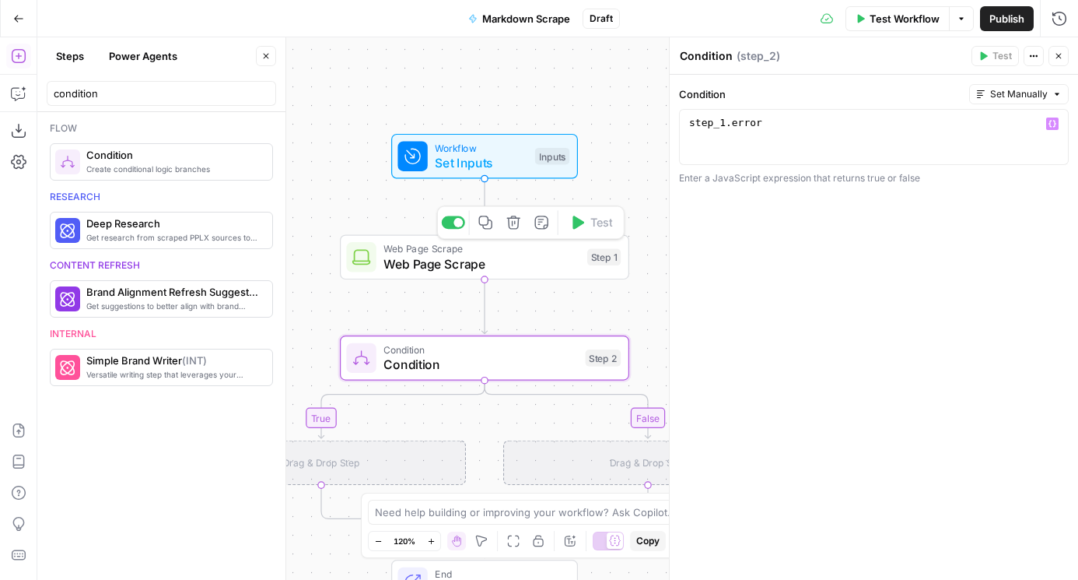
click at [490, 226] on icon "button" at bounding box center [485, 222] width 13 height 13
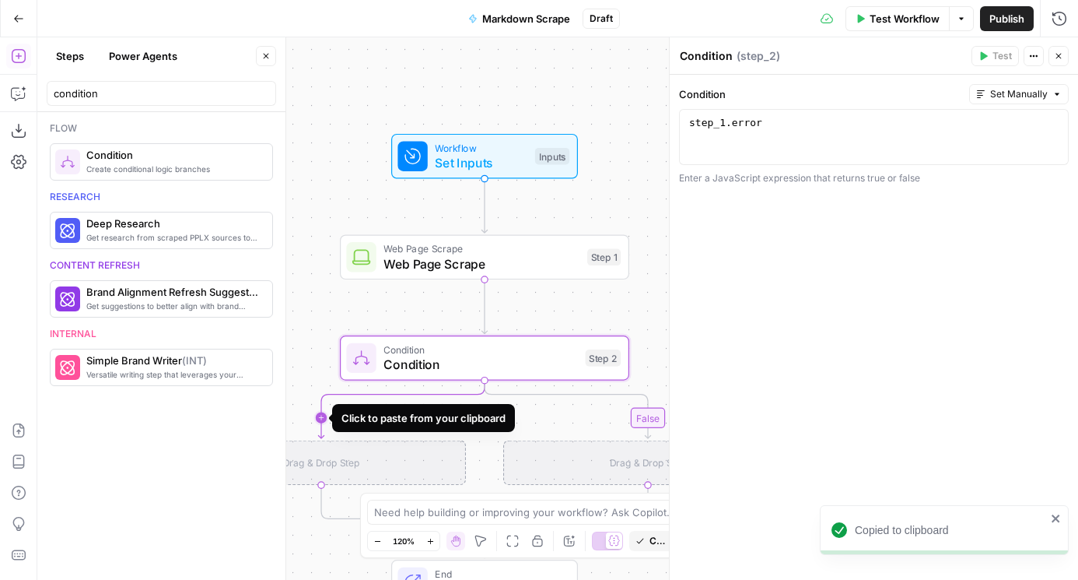
click at [323, 416] on icon "Edge from step_2 to step_2-if-ghost" at bounding box center [401, 410] width 167 height 58
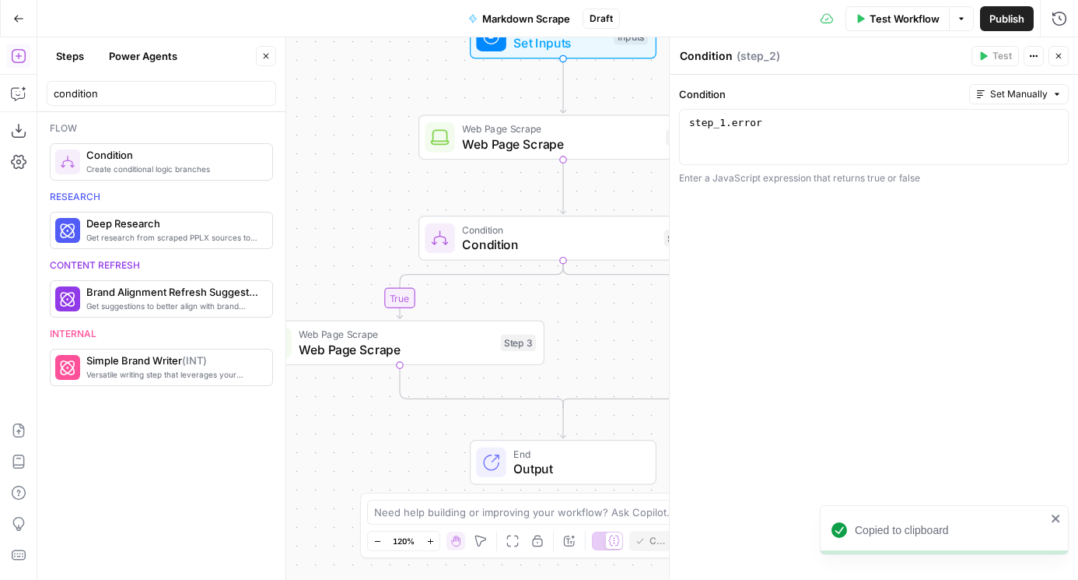
drag, startPoint x: 342, startPoint y: 285, endPoint x: 402, endPoint y: 207, distance: 98.7
click at [402, 207] on div "true false Workflow Set Inputs Inputs Web Page Scrape Web Page Scrape Step 1 Co…" at bounding box center [557, 308] width 1041 height 542
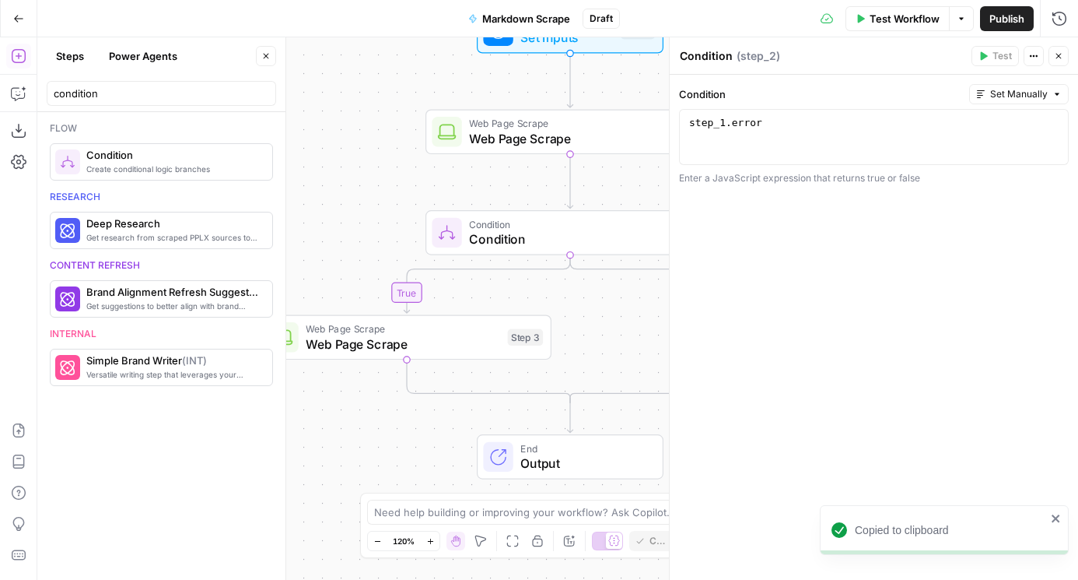
click at [373, 339] on span "Web Page Scrape" at bounding box center [403, 344] width 195 height 19
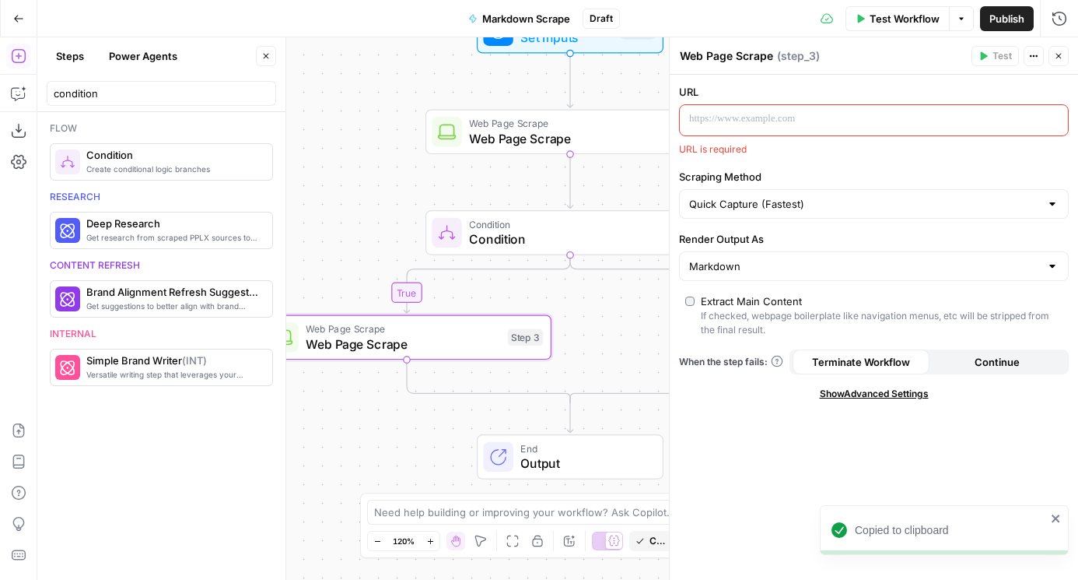
click at [753, 123] on p at bounding box center [861, 119] width 345 height 16
click at [504, 138] on span "Web Page Scrape" at bounding box center [567, 138] width 196 height 19
click at [765, 120] on p at bounding box center [861, 119] width 345 height 16
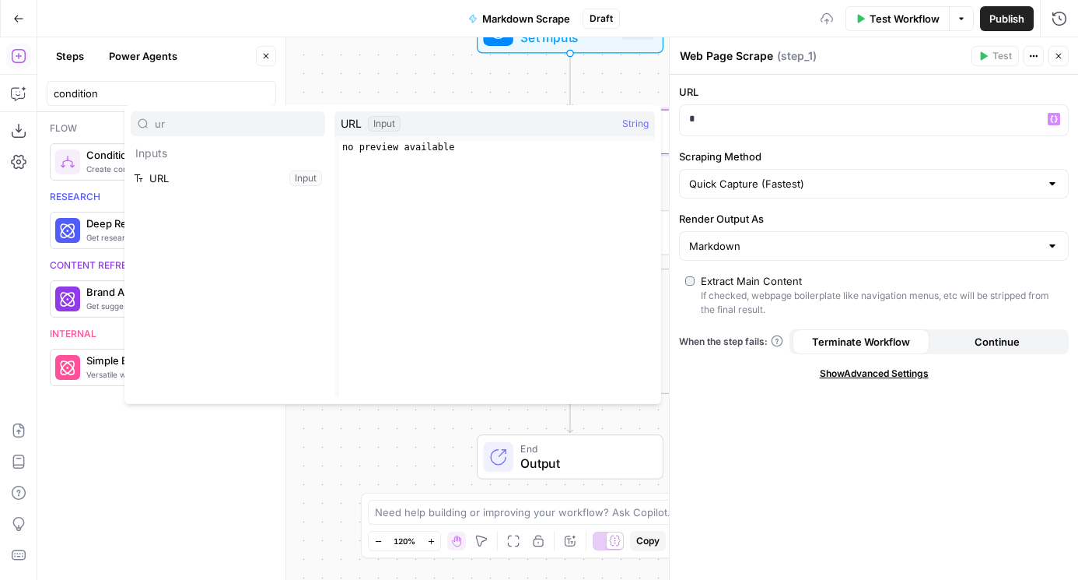
type input "ur"
click at [178, 174] on button "Select variable URL" at bounding box center [228, 178] width 195 height 25
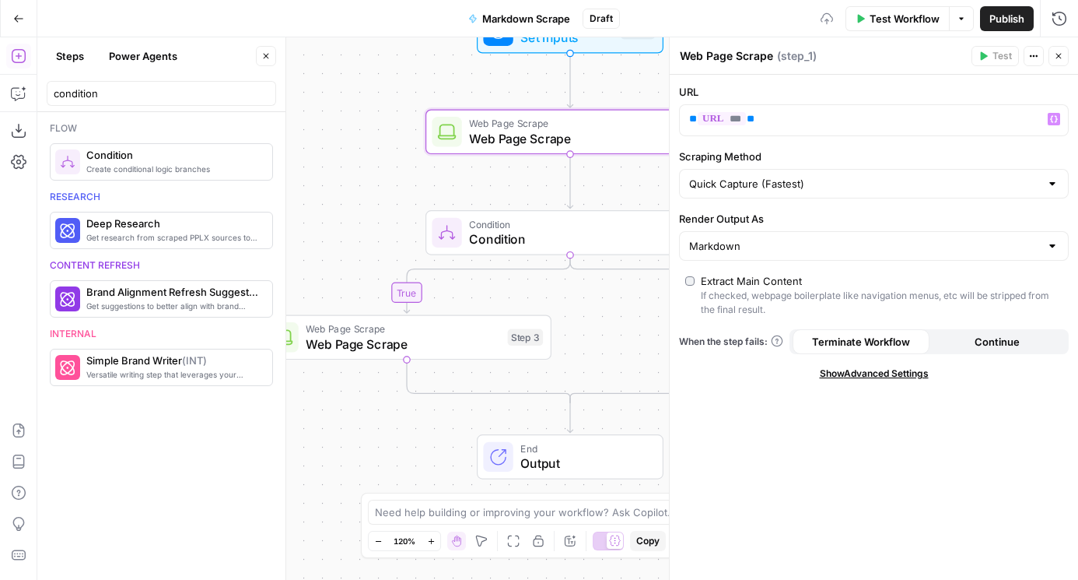
click at [371, 344] on span "Web Page Scrape" at bounding box center [403, 344] width 195 height 19
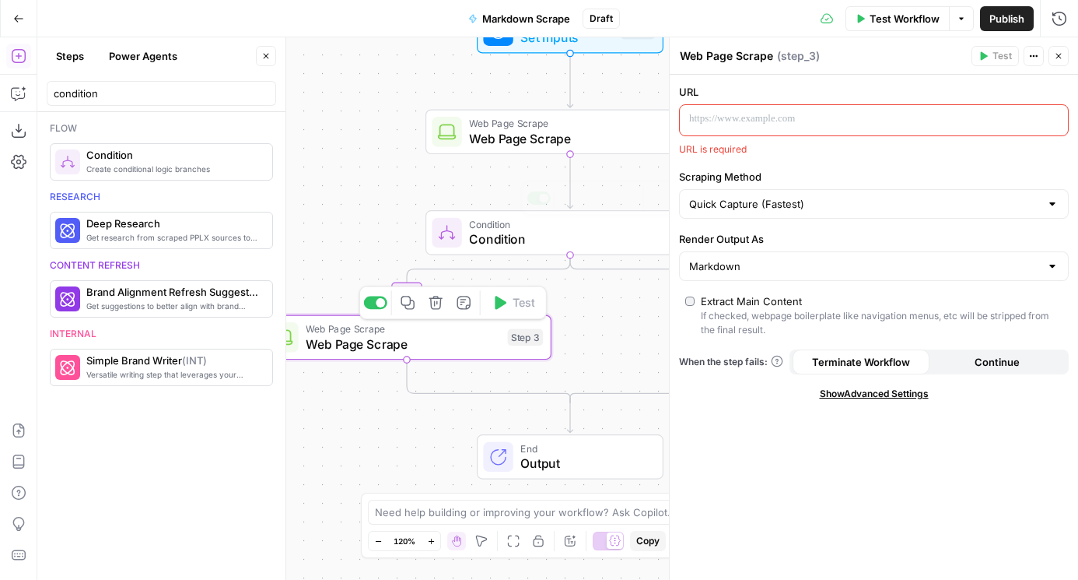
click at [742, 109] on div at bounding box center [861, 120] width 363 height 30
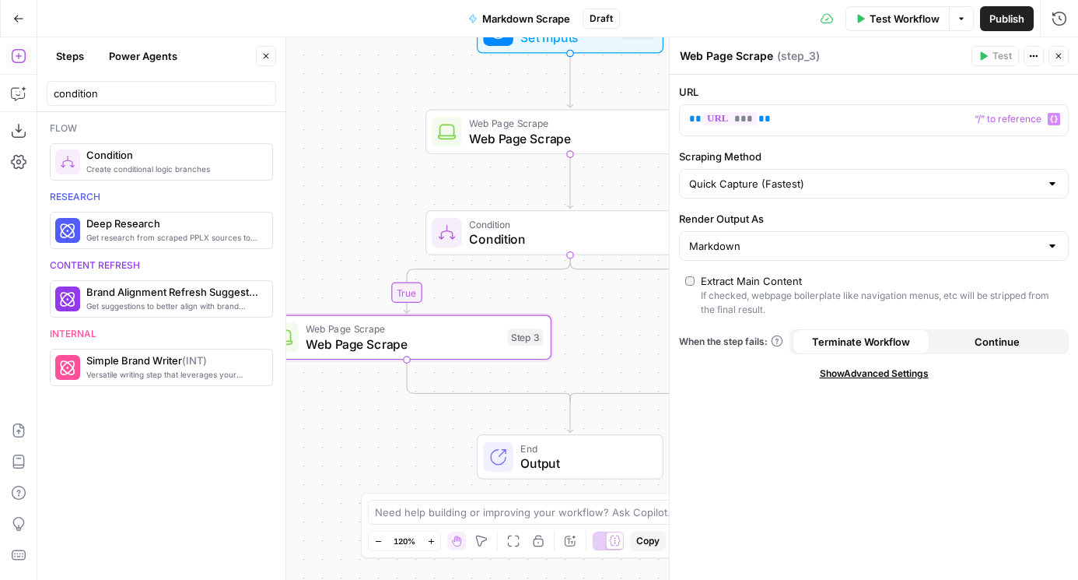
click at [745, 195] on div "Quick Capture (Fastest)" at bounding box center [874, 184] width 390 height 30
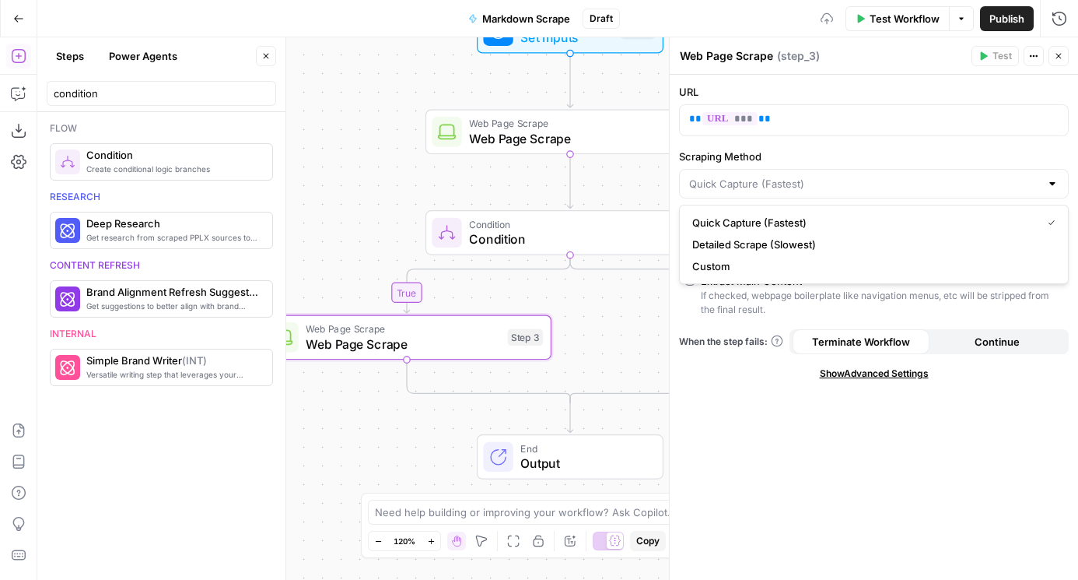
click at [744, 240] on span "Detailed Scrape (Slowest)" at bounding box center [871, 245] width 357 height 16
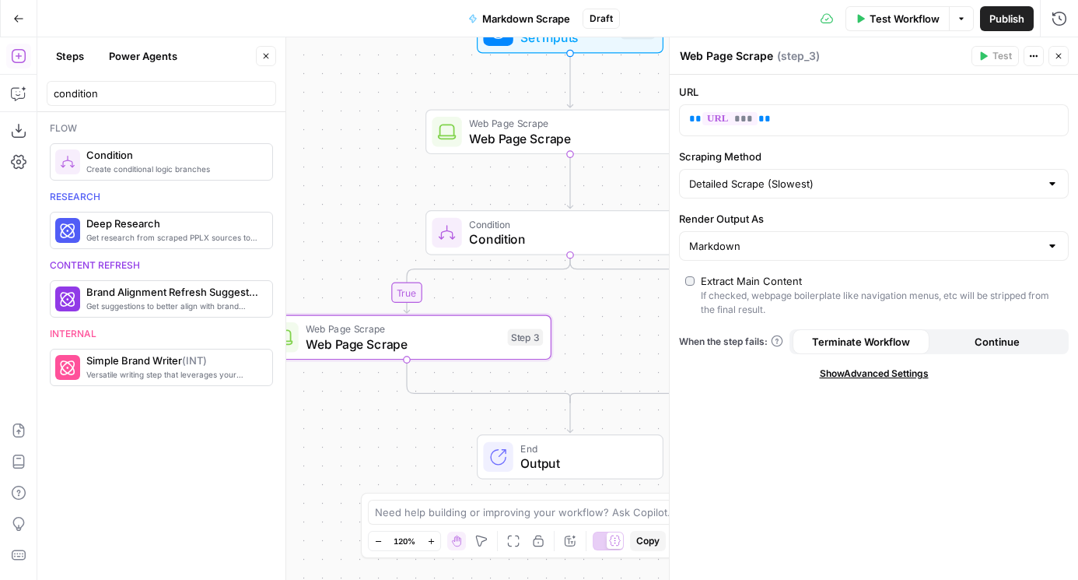
click at [910, 376] on span "Show Advanced Settings" at bounding box center [874, 373] width 109 height 14
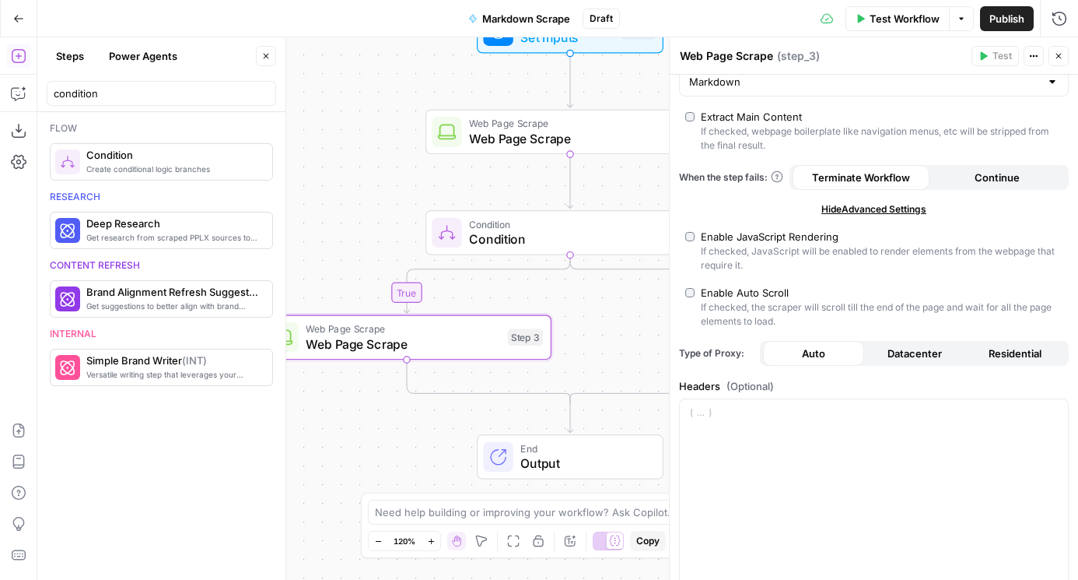
scroll to position [167, 0]
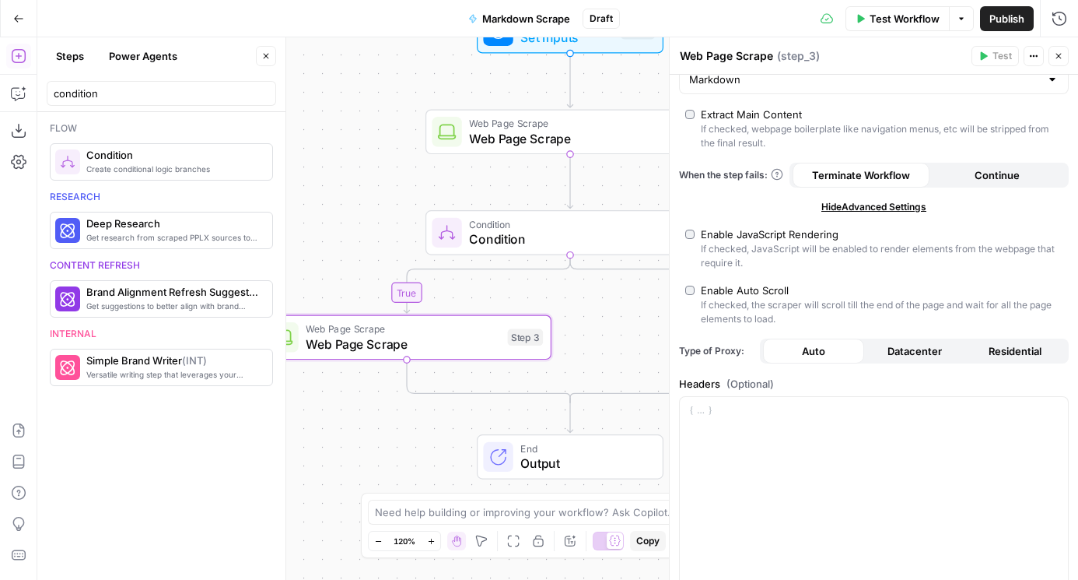
click at [971, 172] on button "Continue" at bounding box center [998, 175] width 137 height 25
click at [1002, 345] on span "Residential" at bounding box center [1015, 351] width 53 height 16
type input "Custom"
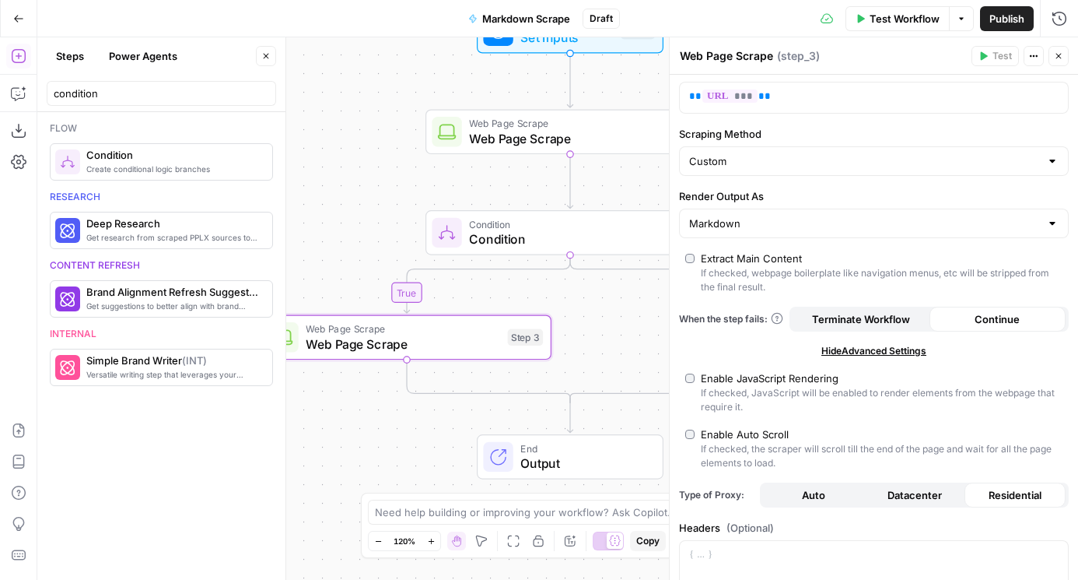
scroll to position [25, 0]
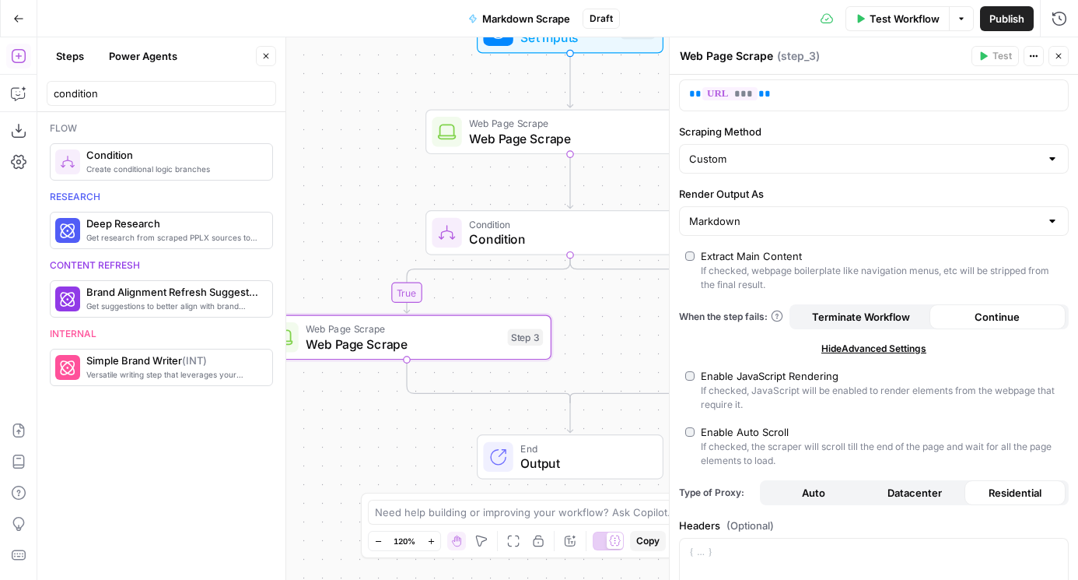
click at [496, 146] on span "Web Page Scrape" at bounding box center [567, 138] width 196 height 19
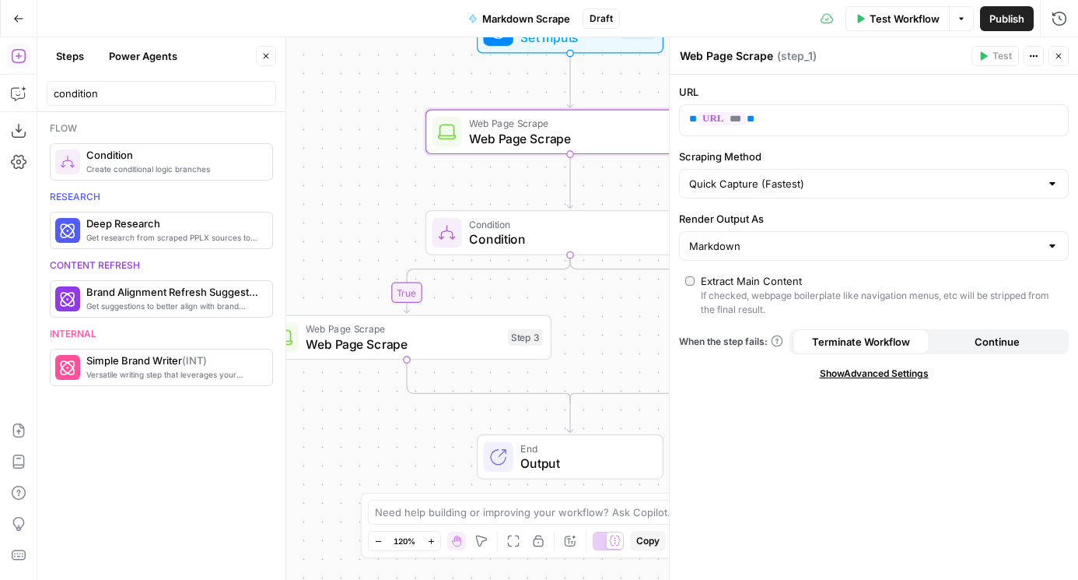
click at [964, 343] on button "Continue" at bounding box center [998, 341] width 137 height 25
click at [902, 369] on span "Show Advanced Settings" at bounding box center [874, 373] width 109 height 14
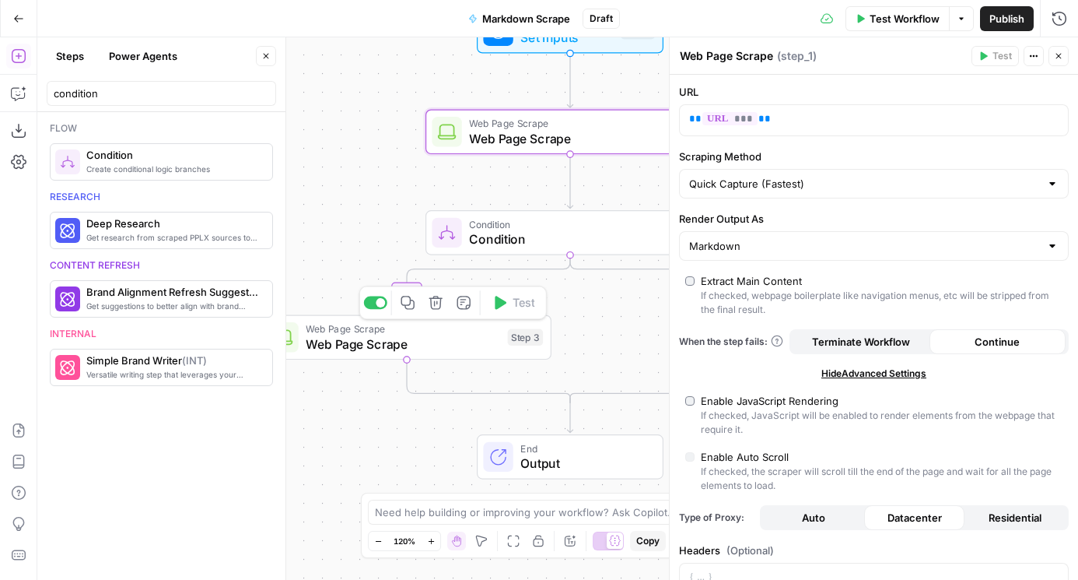
click at [378, 342] on span "Web Page Scrape" at bounding box center [403, 344] width 195 height 19
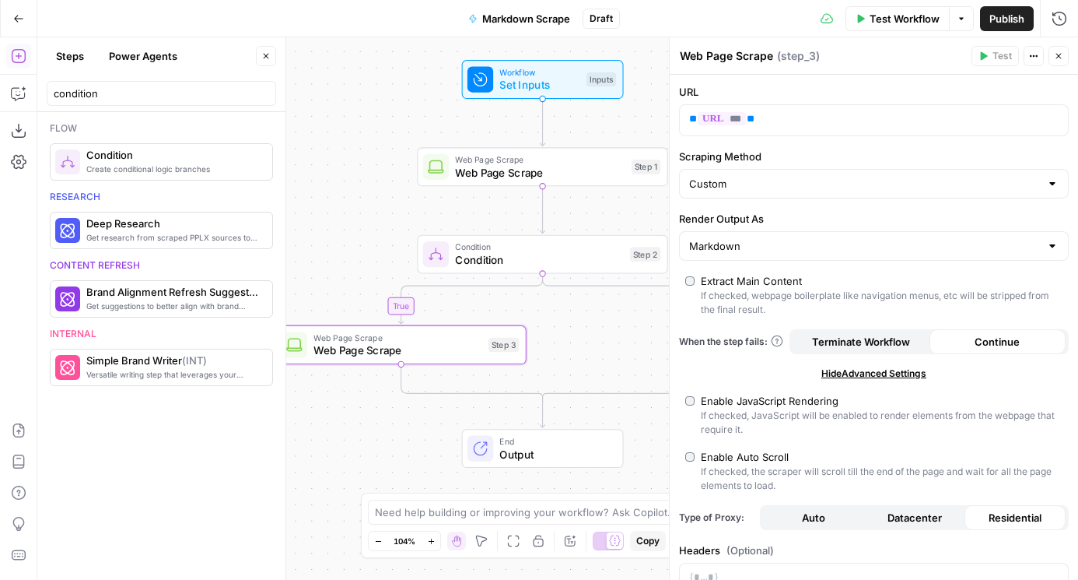
drag, startPoint x: 364, startPoint y: 440, endPoint x: 364, endPoint y: 314, distance: 126.8
click at [364, 314] on div "true false Workflow Set Inputs Inputs Web Page Scrape Web Page Scrape Step 1 Co…" at bounding box center [557, 308] width 1041 height 542
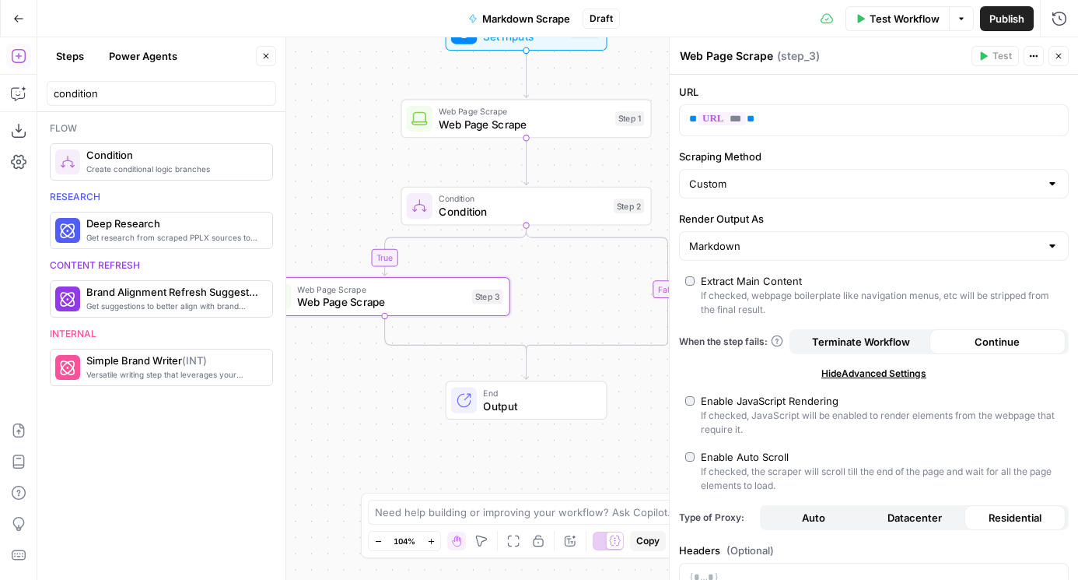
drag, startPoint x: 363, startPoint y: 314, endPoint x: 347, endPoint y: 401, distance: 88.7
click at [347, 401] on div "true false Workflow Set Inputs Inputs Web Page Scrape Web Page Scrape Step 1 Co…" at bounding box center [557, 308] width 1041 height 542
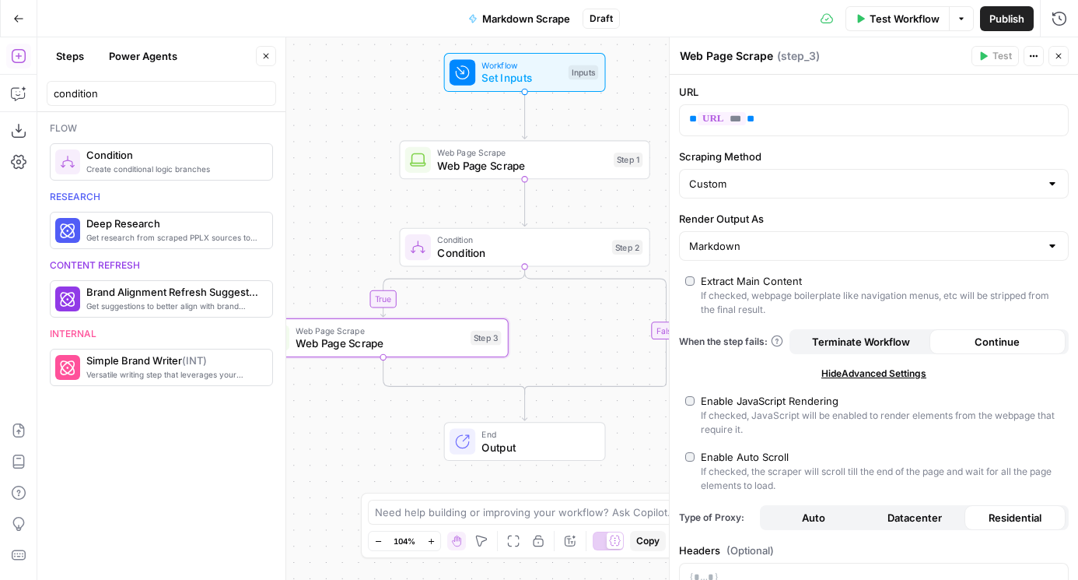
drag, startPoint x: 331, startPoint y: 170, endPoint x: 330, endPoint y: 219, distance: 49.8
click at [330, 219] on div "true false Workflow Set Inputs Inputs Web Page Scrape Web Page Scrape Step 1 Co…" at bounding box center [557, 308] width 1041 height 542
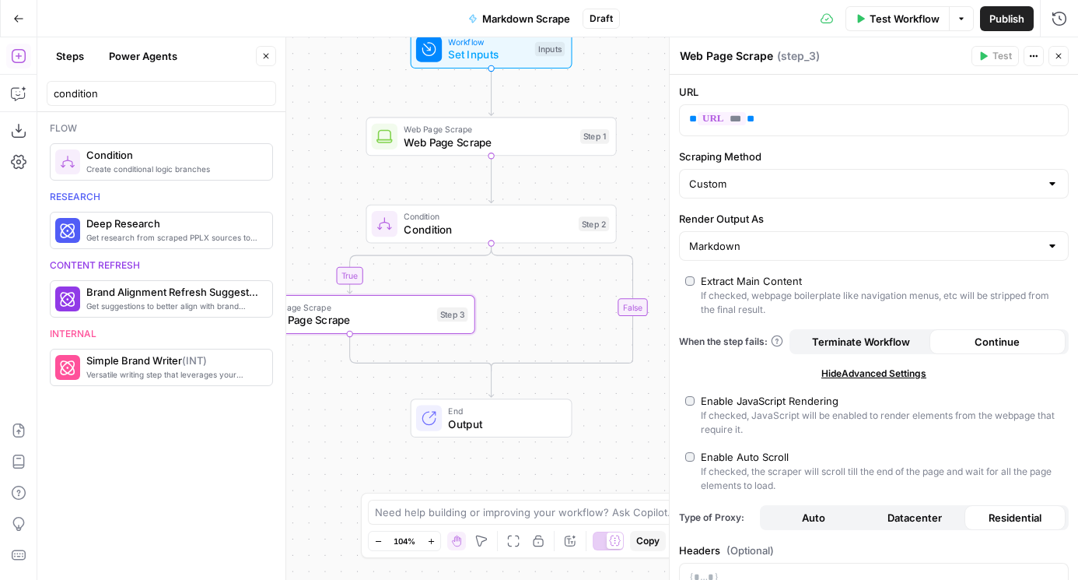
drag, startPoint x: 339, startPoint y: 110, endPoint x: 306, endPoint y: 70, distance: 52.5
click at [306, 70] on div "true false Workflow Set Inputs Inputs Web Page Scrape Web Page Scrape Step 1 Co…" at bounding box center [557, 308] width 1041 height 542
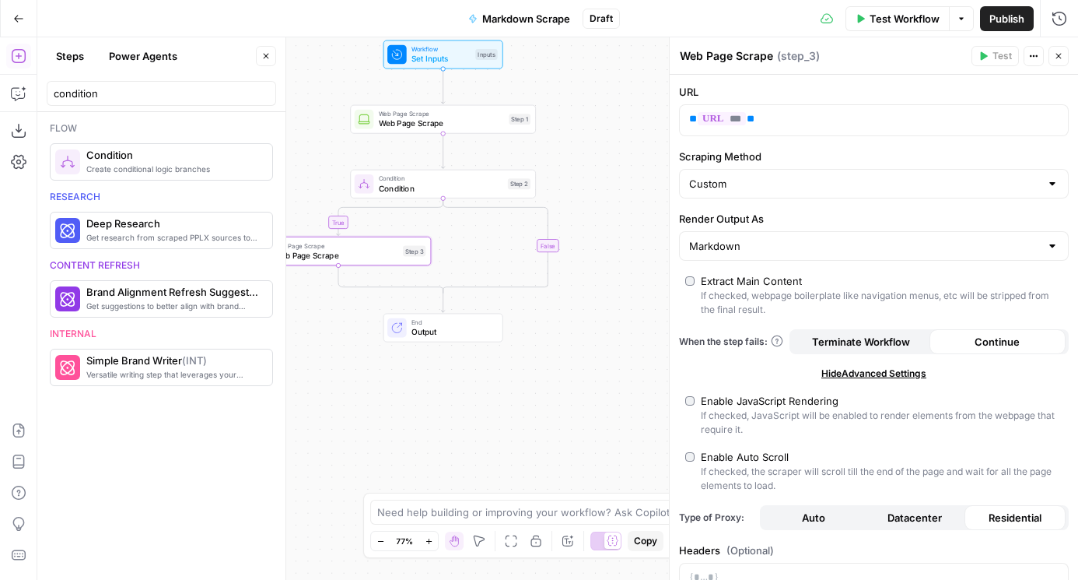
drag, startPoint x: 306, startPoint y: 70, endPoint x: 353, endPoint y: 104, distance: 58.5
click at [353, 104] on div "true false Workflow Set Inputs Inputs Web Page Scrape Web Page Scrape Step 1 Co…" at bounding box center [557, 308] width 1041 height 542
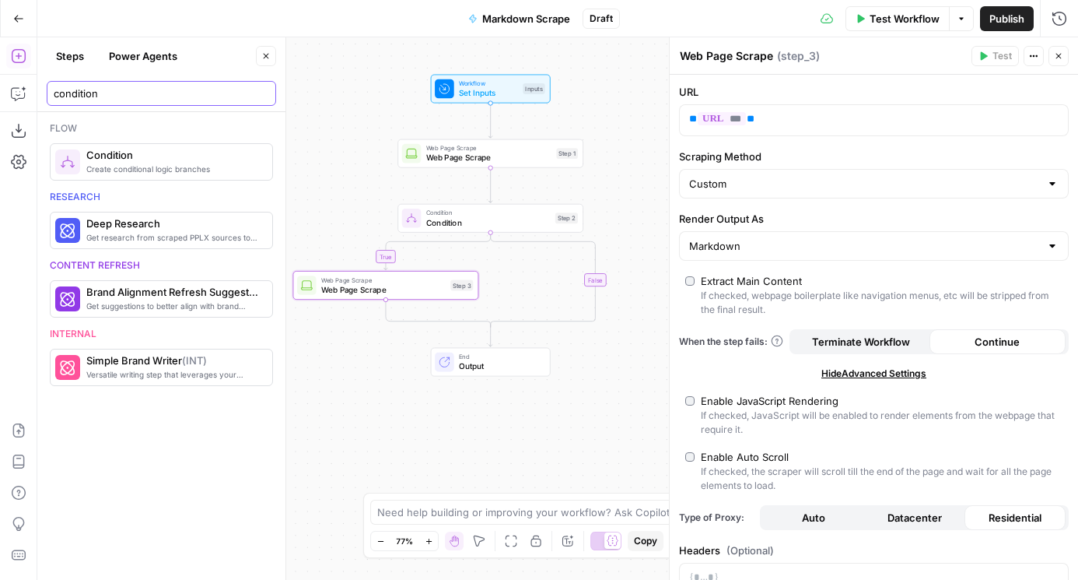
click at [116, 93] on input "condition" at bounding box center [162, 94] width 216 height 16
drag, startPoint x: 128, startPoint y: 93, endPoint x: -30, endPoint y: 93, distance: 158.0
click at [0, 93] on html "AirOps Administrative New Home Browse Insights Opportunities Your Data Flightpa…" at bounding box center [539, 290] width 1078 height 580
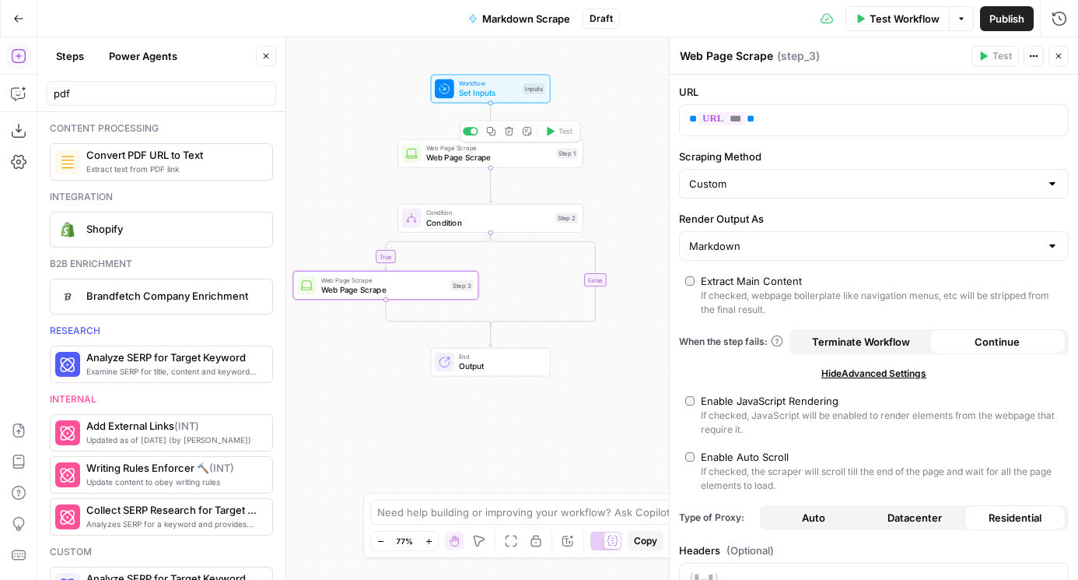
drag, startPoint x: 378, startPoint y: 130, endPoint x: 329, endPoint y: 186, distance: 74.4
click at [329, 186] on div "true false Workflow Set Inputs Inputs Web Page Scrape Web Page Scrape Step 1 Co…" at bounding box center [557, 308] width 1041 height 542
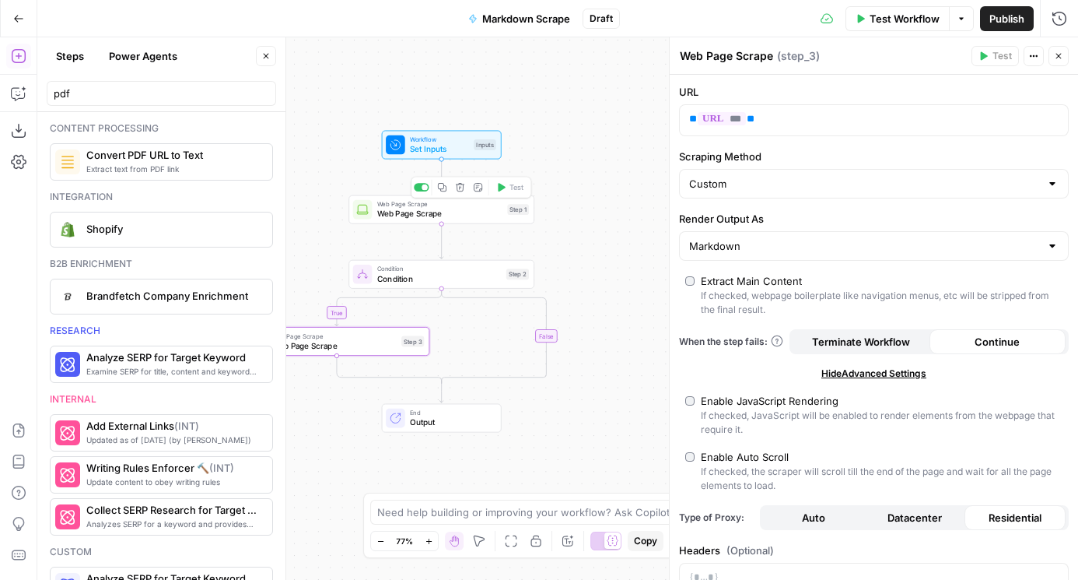
drag, startPoint x: 25, startPoint y: 52, endPoint x: 440, endPoint y: 177, distance: 433.0
click at [97, 95] on input "pdf" at bounding box center [162, 94] width 216 height 16
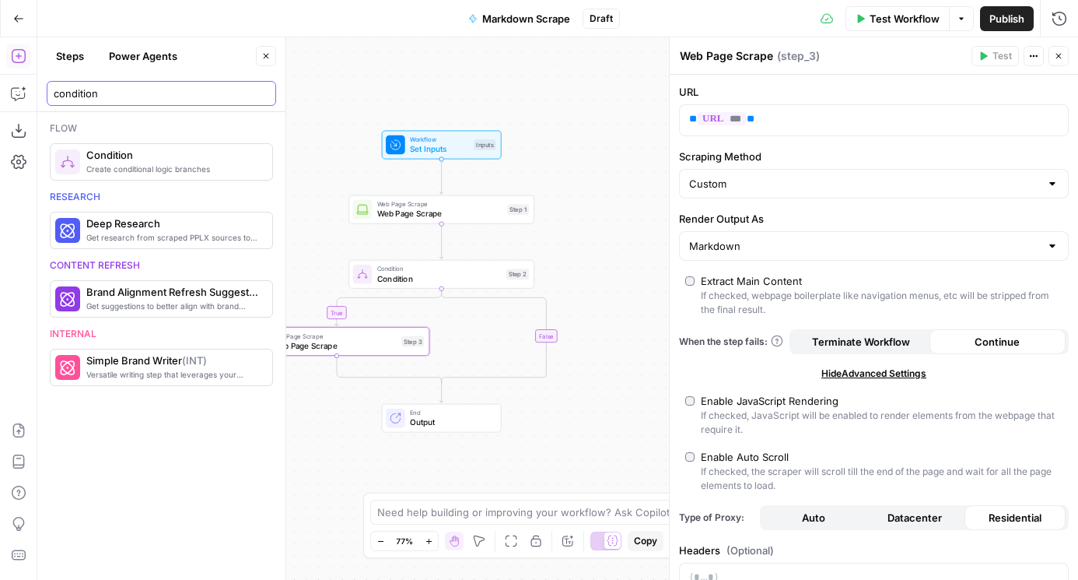
type input "condition"
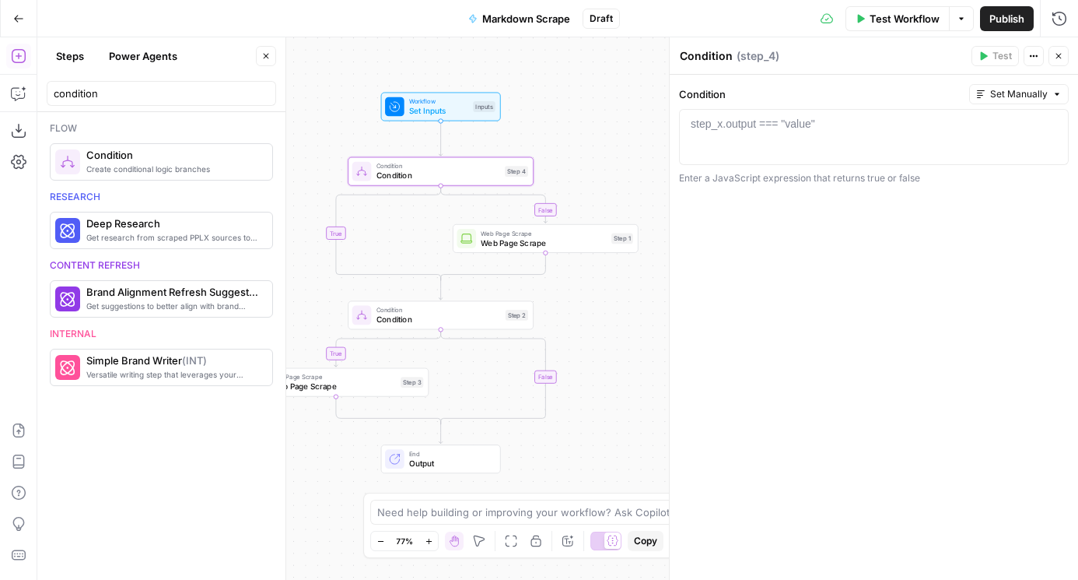
drag, startPoint x: 645, startPoint y: 345, endPoint x: 661, endPoint y: 298, distance: 49.5
click at [661, 298] on body "AirOps Administrative New Home Browse Insights Opportunities Your Data Flightpa…" at bounding box center [539, 290] width 1078 height 580
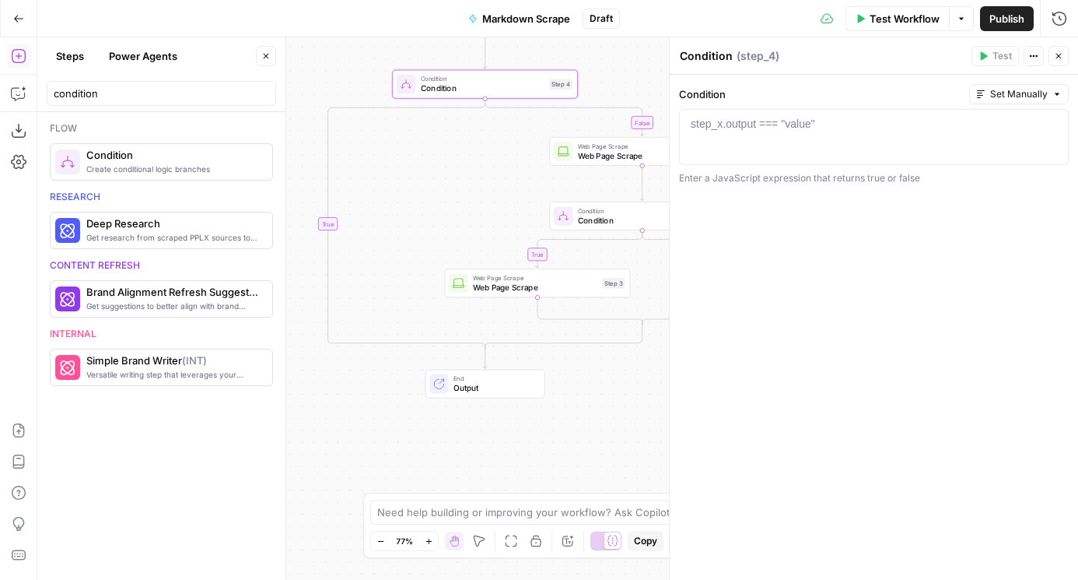
drag, startPoint x: 450, startPoint y: 314, endPoint x: 612, endPoint y: 311, distance: 161.9
click at [612, 311] on div "true false false true Workflow Set Inputs Inputs Condition Condition Step 4 Web…" at bounding box center [557, 308] width 1041 height 542
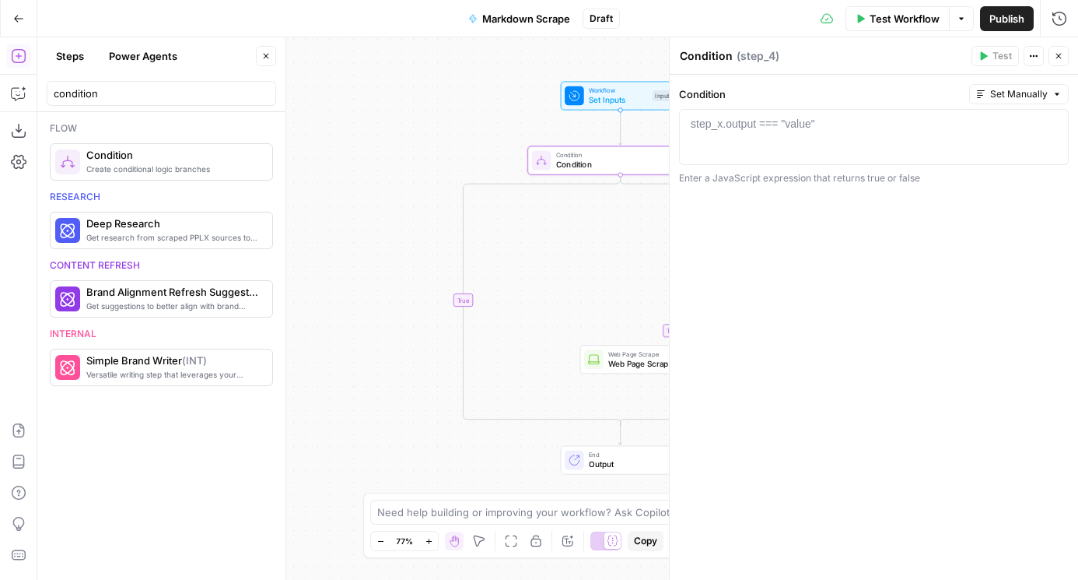
click at [577, 161] on span "Condition" at bounding box center [618, 165] width 124 height 12
click at [25, 83] on button "Copilot" at bounding box center [18, 93] width 25 height 25
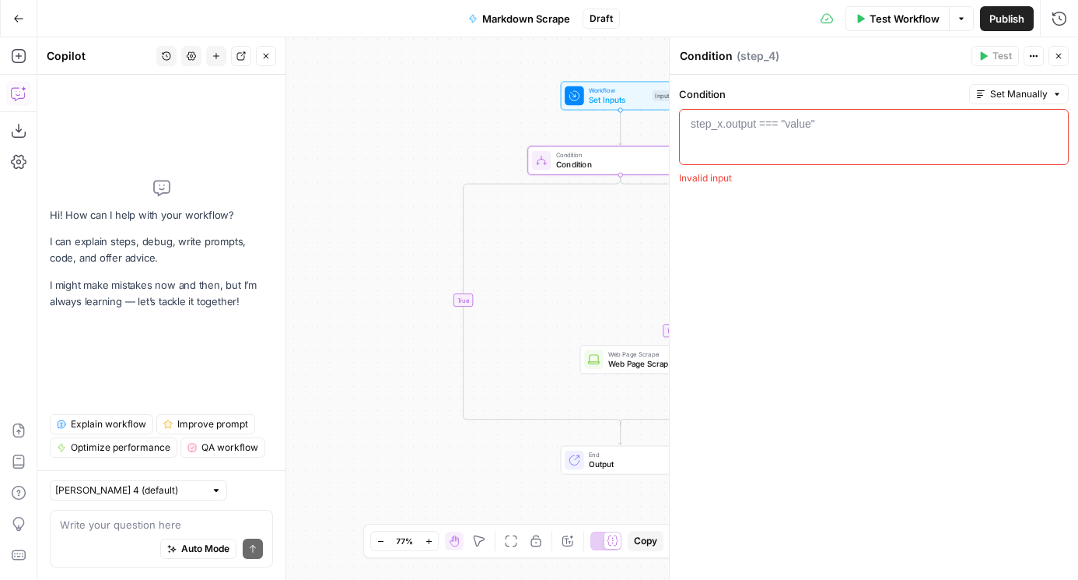
click at [171, 516] on div "Write your question here Auto Mode Send" at bounding box center [161, 539] width 223 height 58
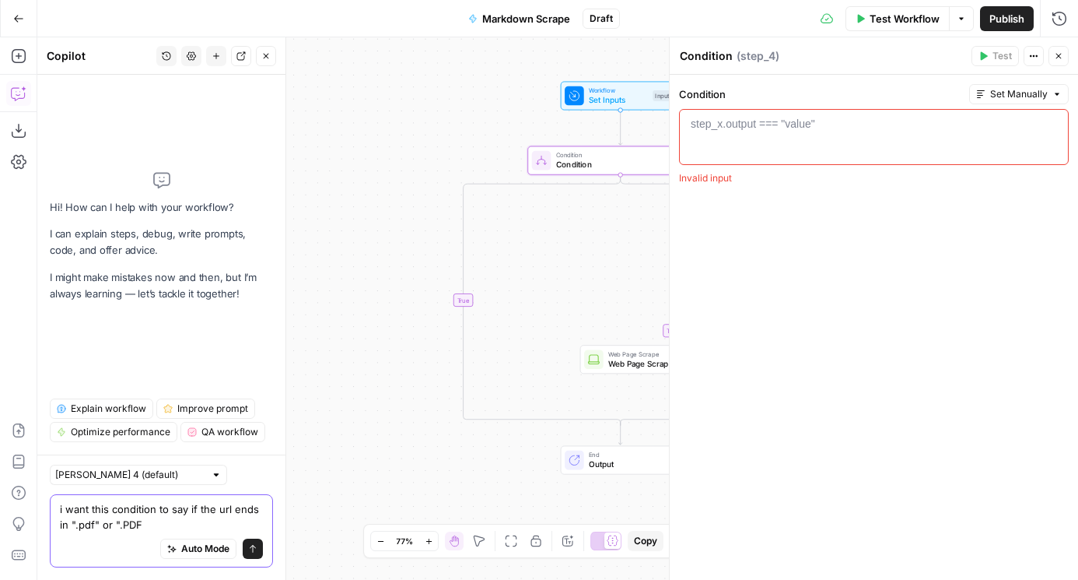
type textarea "i want this condition to say if the url ends in ".pdf" or ".PDF""
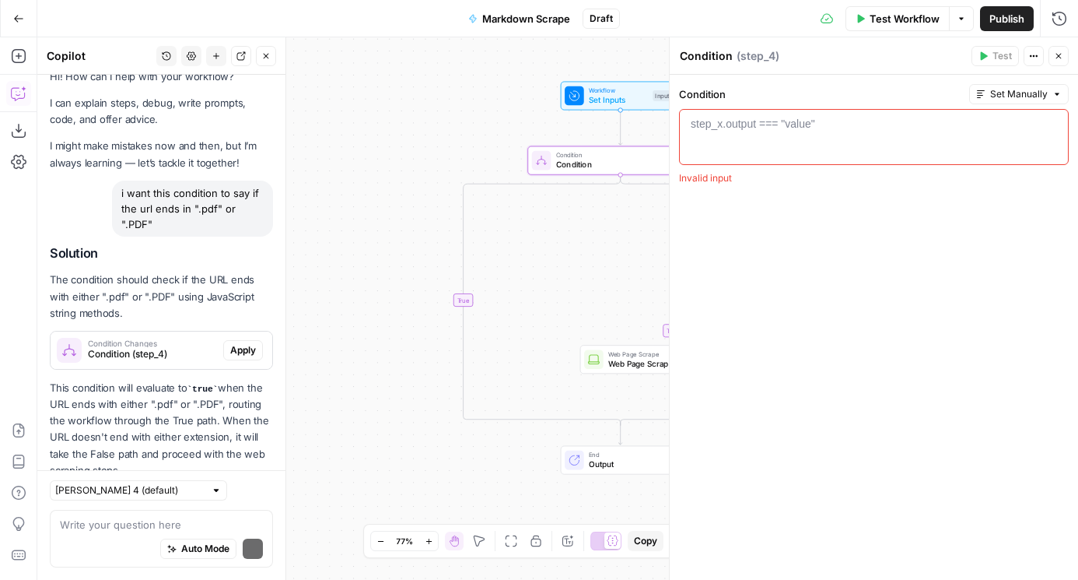
scroll to position [64, 0]
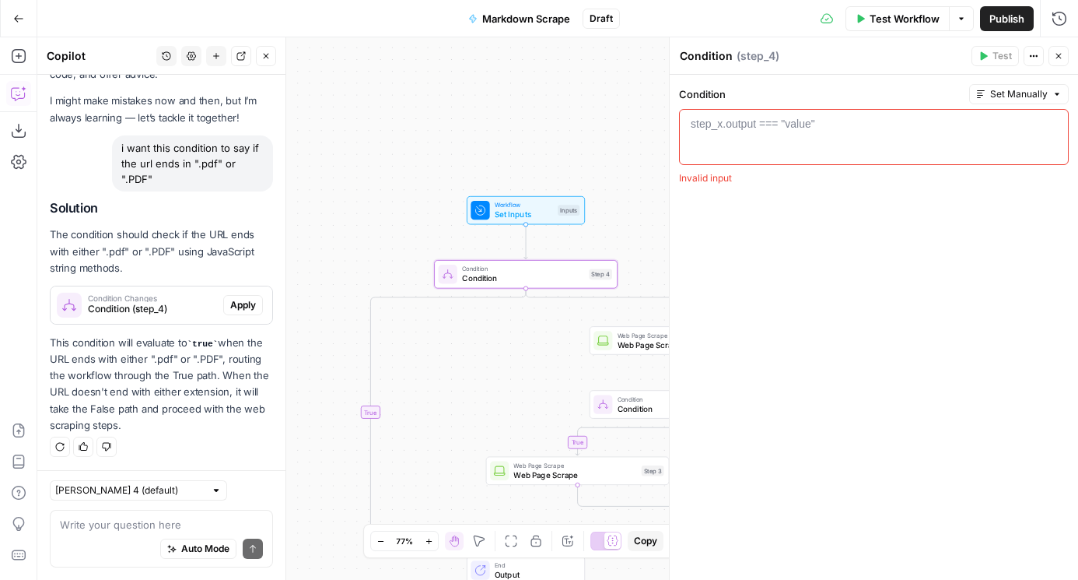
click at [243, 304] on span "Apply" at bounding box center [243, 305] width 26 height 14
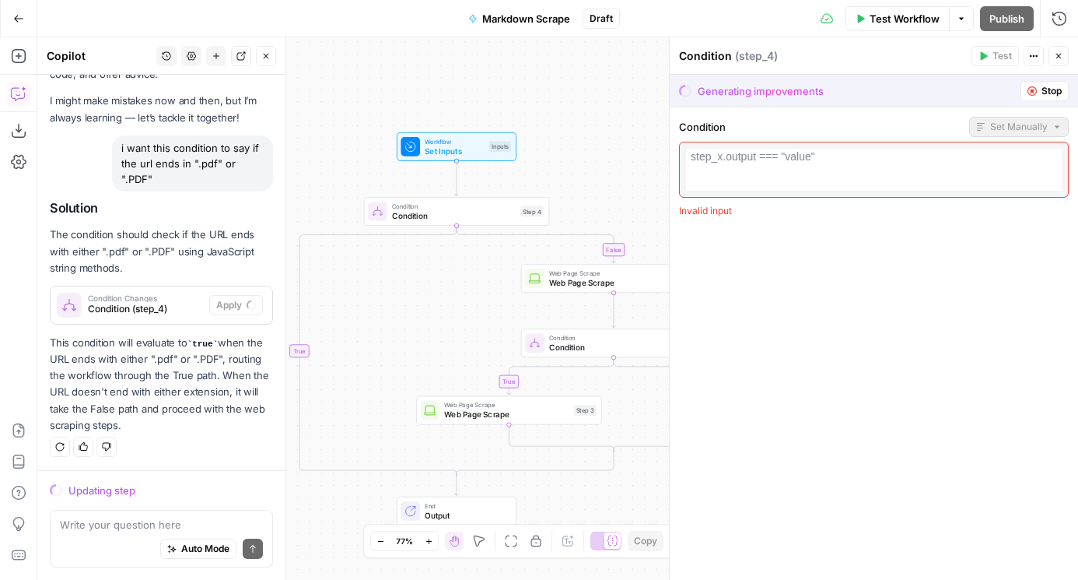
drag, startPoint x: 612, startPoint y: 138, endPoint x: 571, endPoint y: 40, distance: 105.6
click at [572, 40] on div "true false false true Workflow Set Inputs Inputs Condition Condition Step 4 Web…" at bounding box center [557, 308] width 1041 height 542
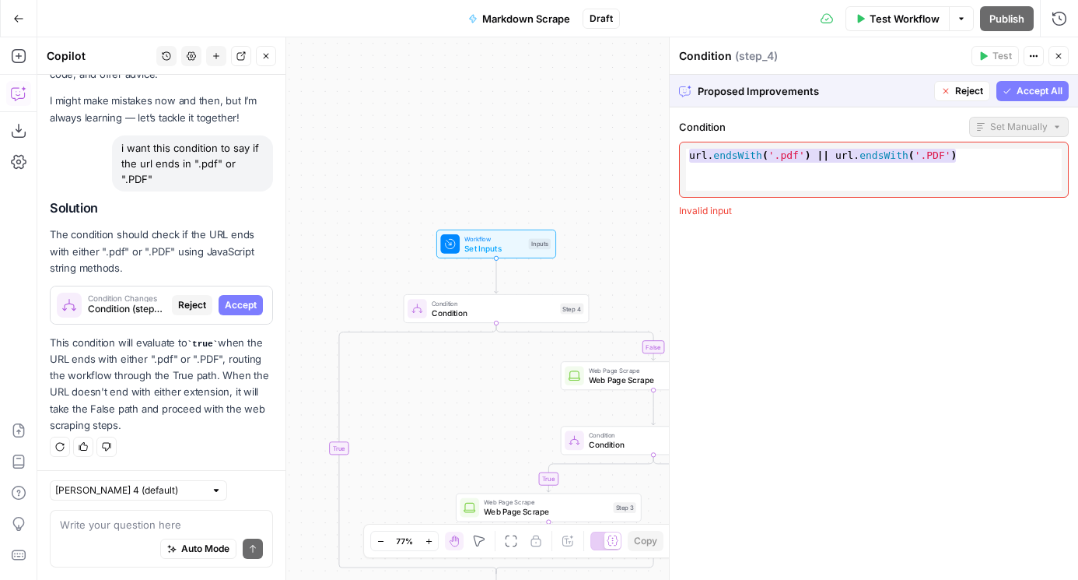
drag, startPoint x: 540, startPoint y: 164, endPoint x: 538, endPoint y: 75, distance: 88.7
click at [538, 75] on div "true false false true Workflow Set Inputs Inputs Condition Condition Step 4 Web…" at bounding box center [557, 308] width 1041 height 542
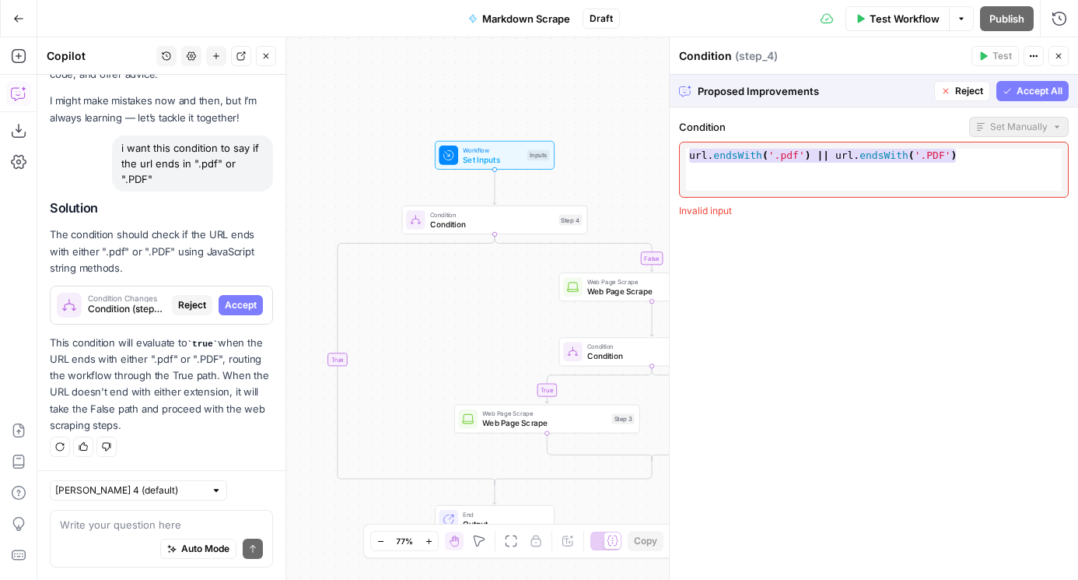
click at [1047, 89] on span "Accept All" at bounding box center [1040, 91] width 46 height 14
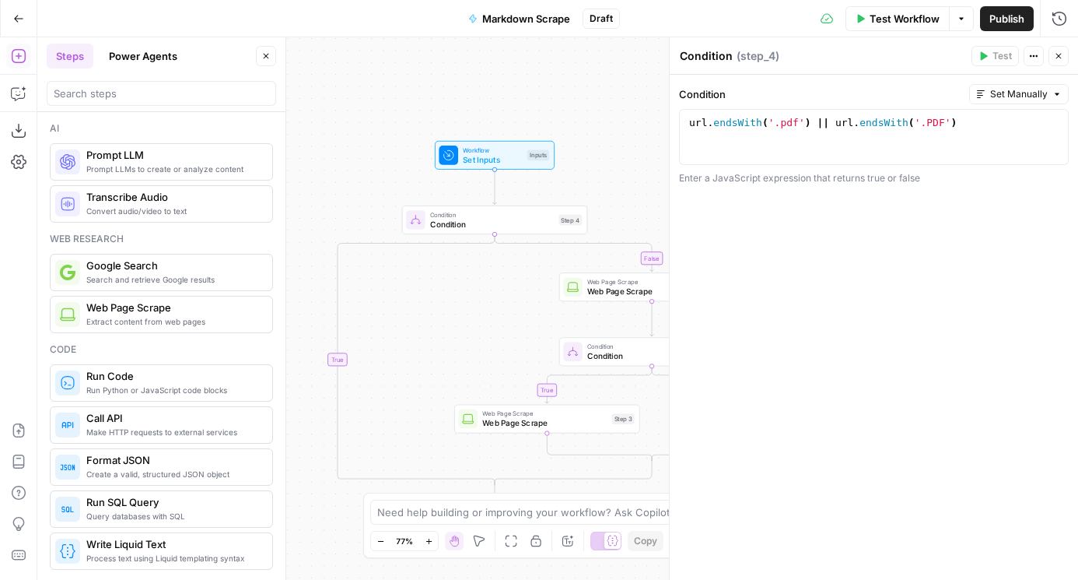
click at [89, 124] on div "Ai" at bounding box center [161, 128] width 223 height 14
click at [83, 82] on div at bounding box center [162, 93] width 230 height 25
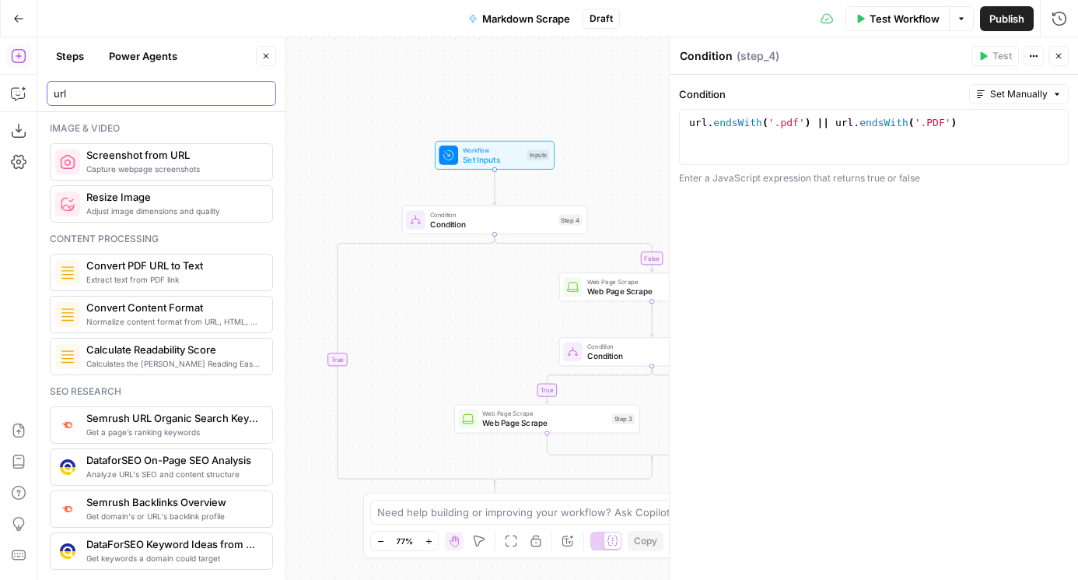
type input "url"
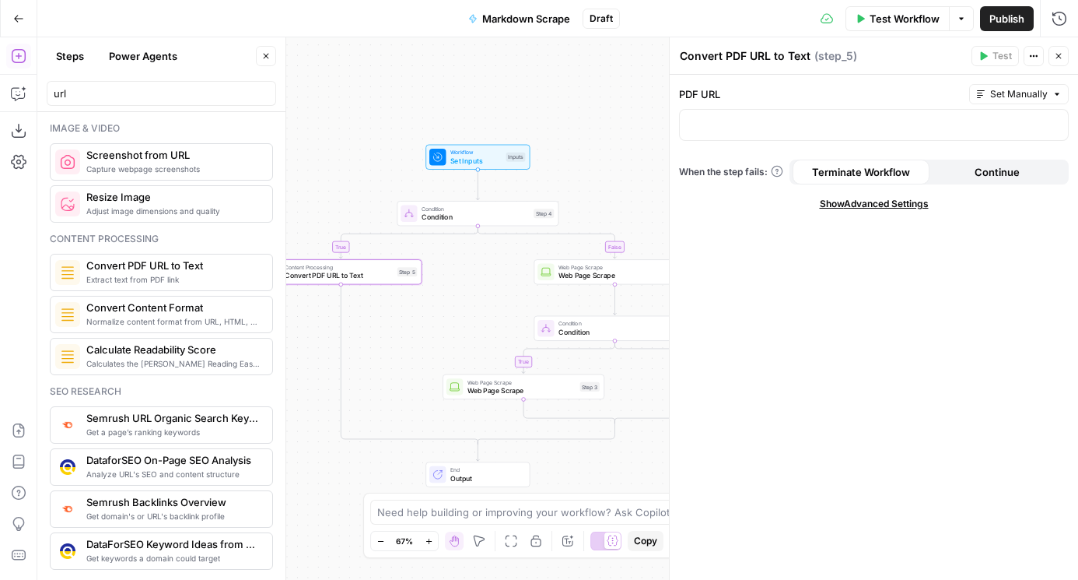
click at [751, 109] on div at bounding box center [874, 125] width 390 height 32
click at [757, 116] on p at bounding box center [874, 124] width 370 height 16
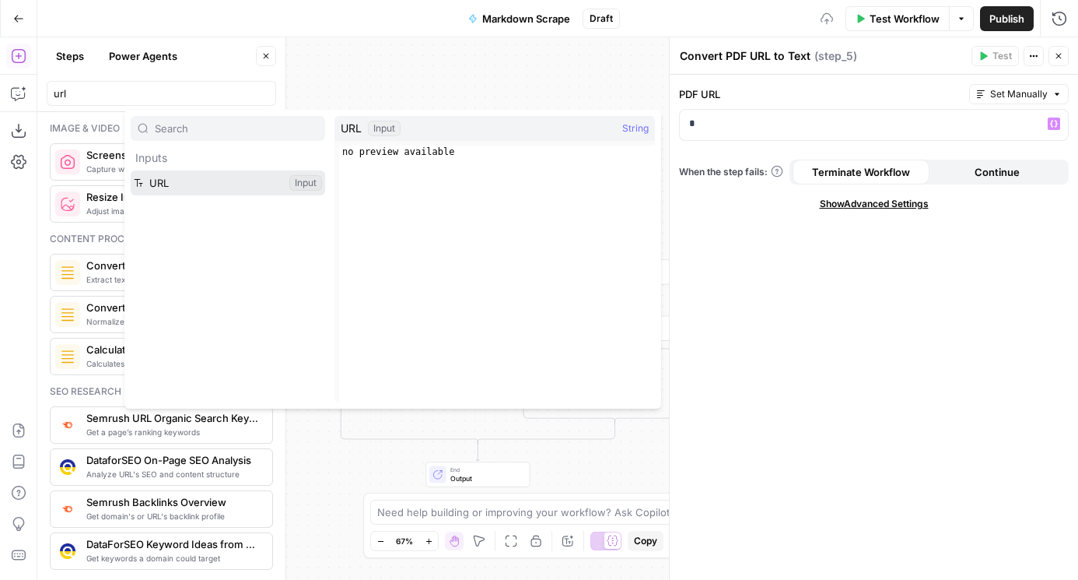
click at [226, 184] on button "Select variable URL" at bounding box center [228, 182] width 195 height 25
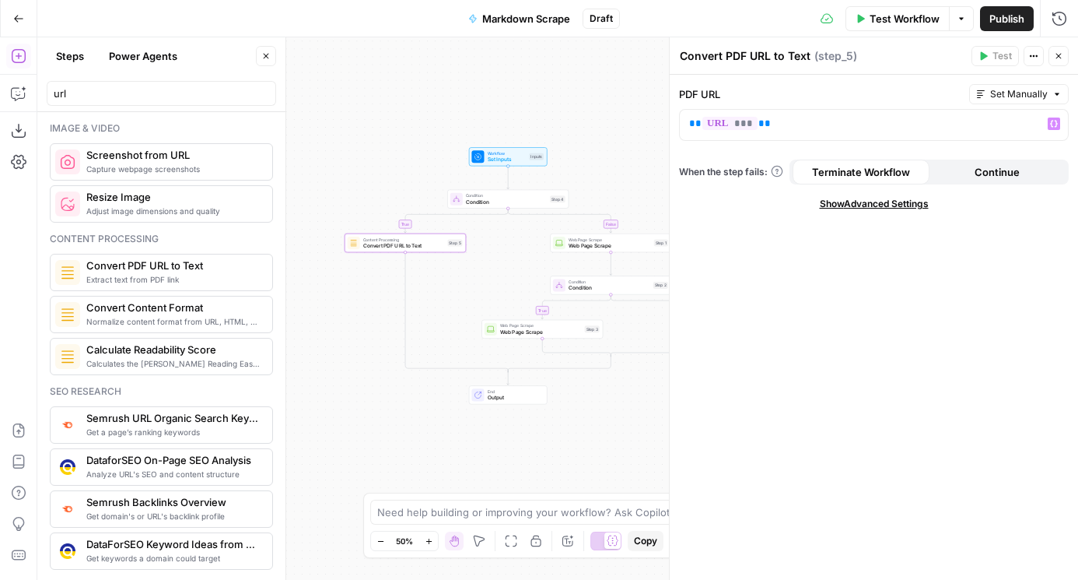
click at [998, 173] on span "Continue" at bounding box center [997, 172] width 45 height 16
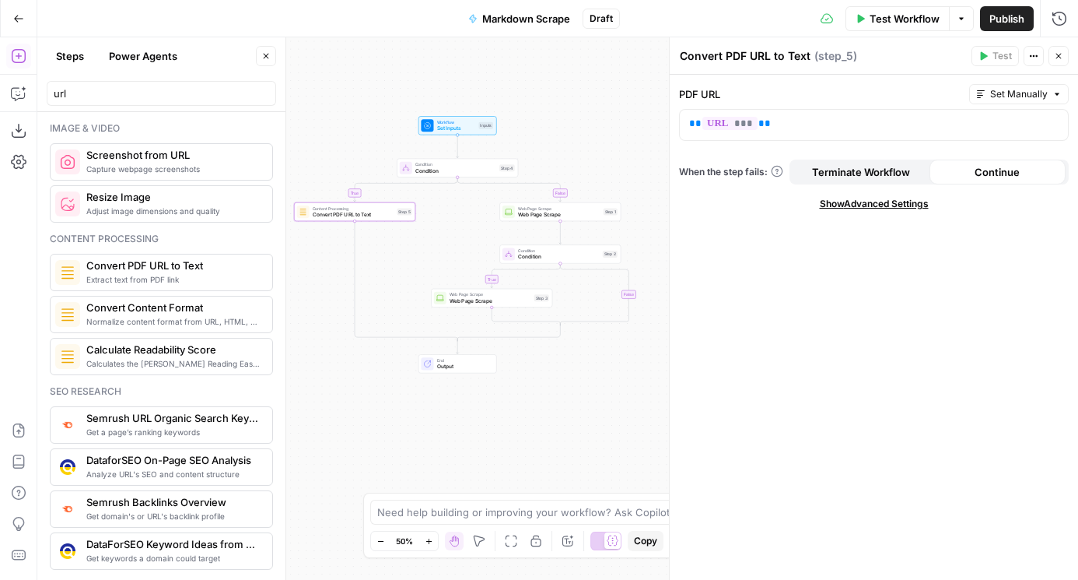
drag, startPoint x: 433, startPoint y: 129, endPoint x: 377, endPoint y: 94, distance: 66.1
click at [377, 94] on div "true false true false Workflow Set Inputs Inputs Condition Condition Step 4 Con…" at bounding box center [557, 308] width 1041 height 542
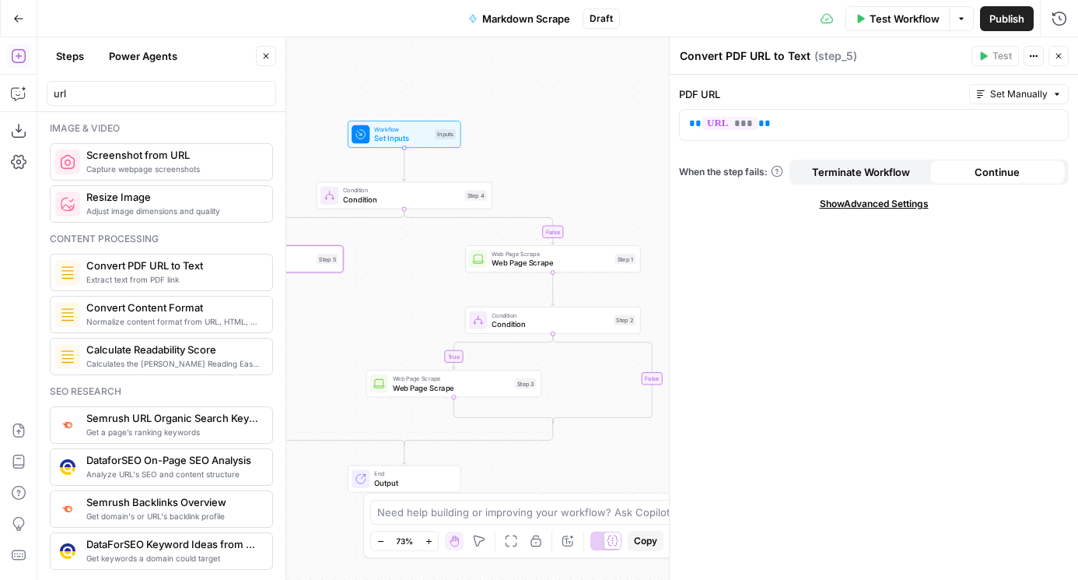
drag, startPoint x: 565, startPoint y: 104, endPoint x: 476, endPoint y: -3, distance: 139.3
click at [476, 0] on html "AirOps Administrative New Home Browse Insights Opportunities Your Data Flightpa…" at bounding box center [539, 290] width 1078 height 580
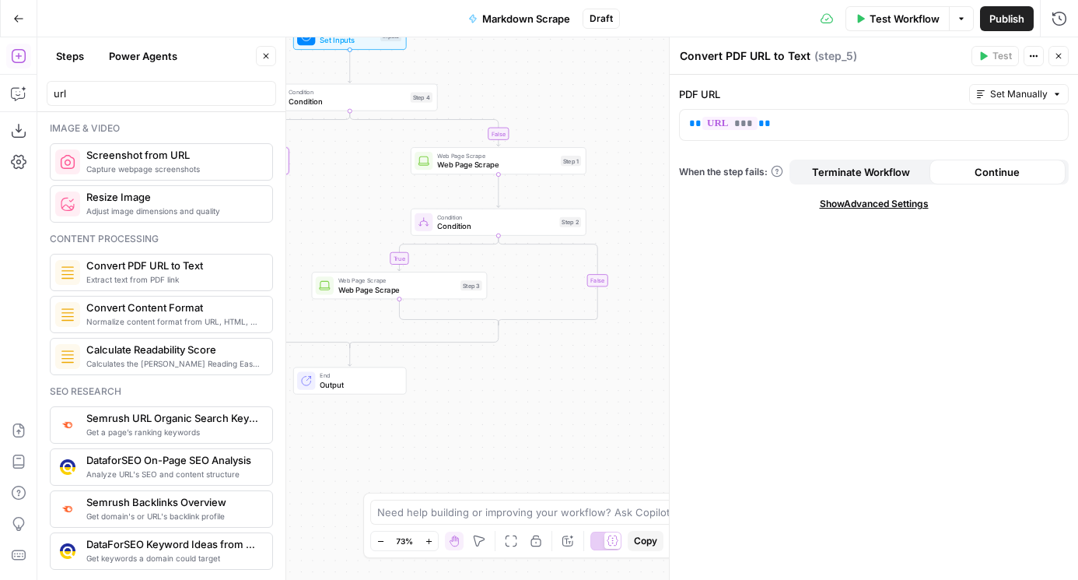
drag, startPoint x: 518, startPoint y: 65, endPoint x: 599, endPoint y: 95, distance: 86.2
click at [600, 96] on div "true false true false Workflow Set Inputs Inputs Condition Condition Step 4 Con…" at bounding box center [557, 308] width 1041 height 542
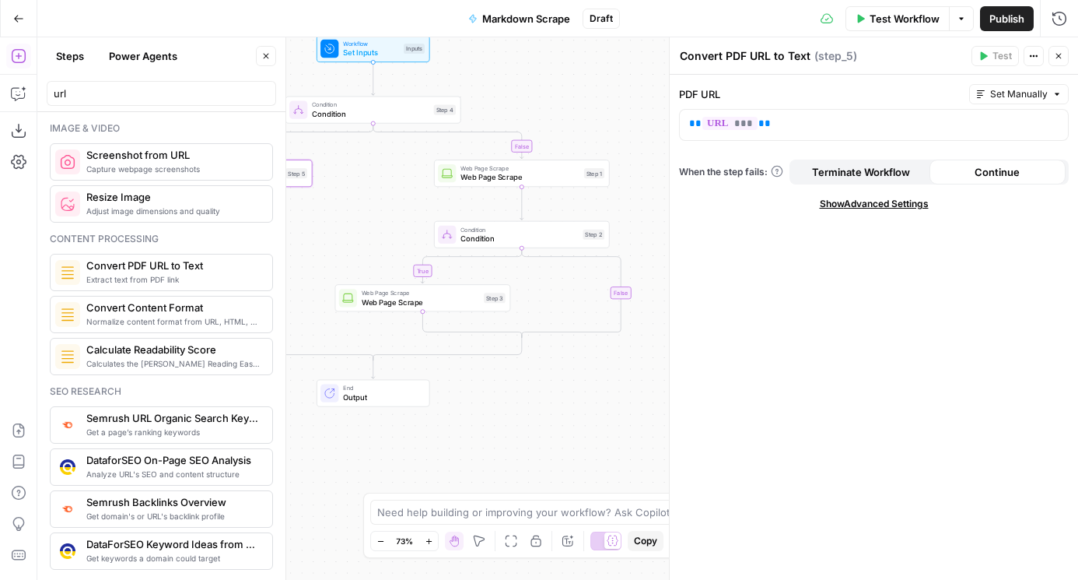
drag, startPoint x: 583, startPoint y: 100, endPoint x: 508, endPoint y: 63, distance: 83.2
click at [508, 64] on div "true false true false Workflow Set Inputs Inputs Condition Condition Step 4 Con…" at bounding box center [557, 308] width 1041 height 542
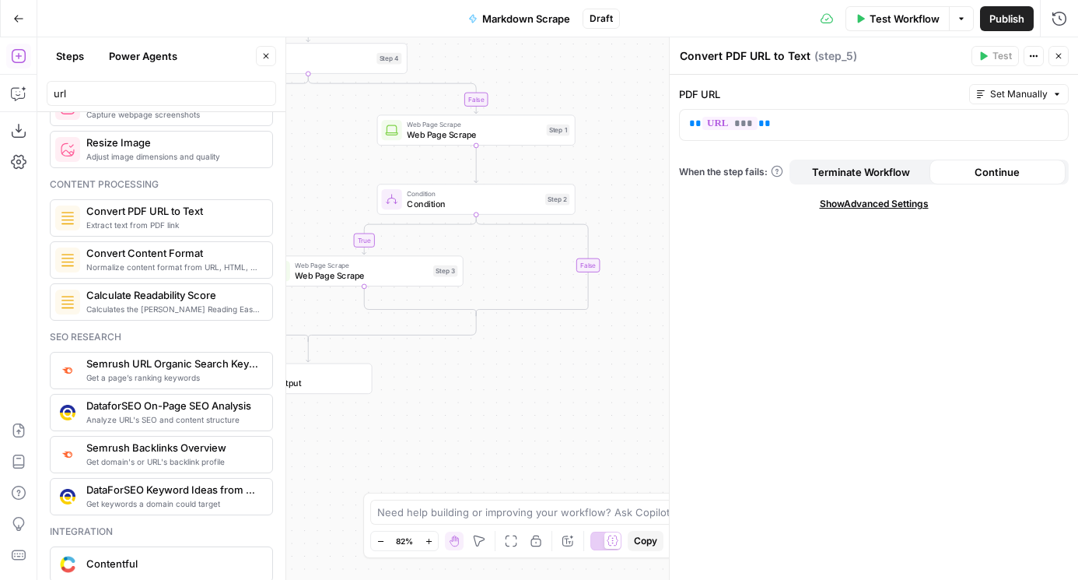
scroll to position [0, 0]
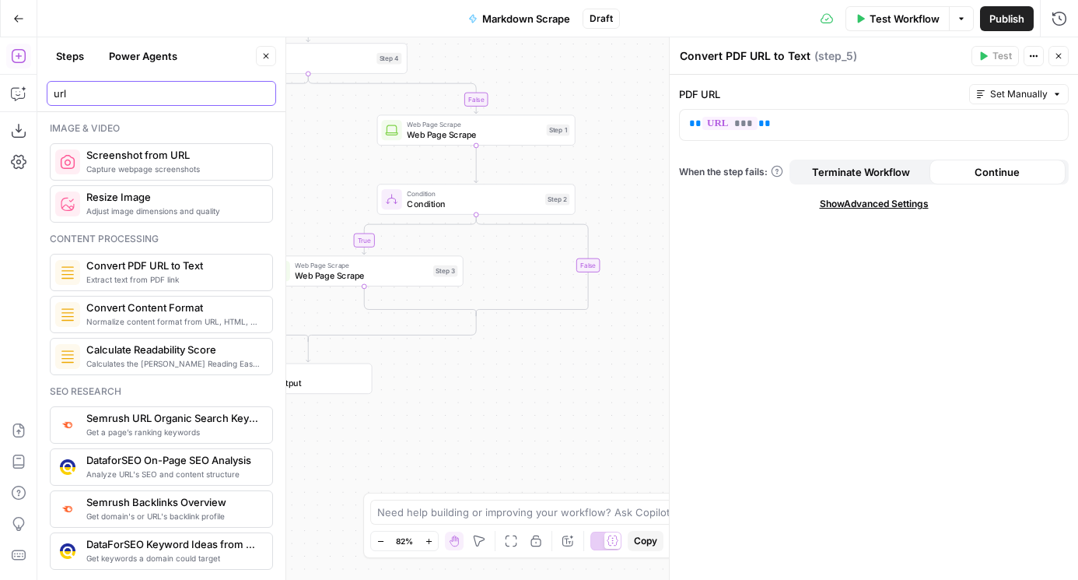
click at [265, 92] on input "url" at bounding box center [162, 94] width 216 height 16
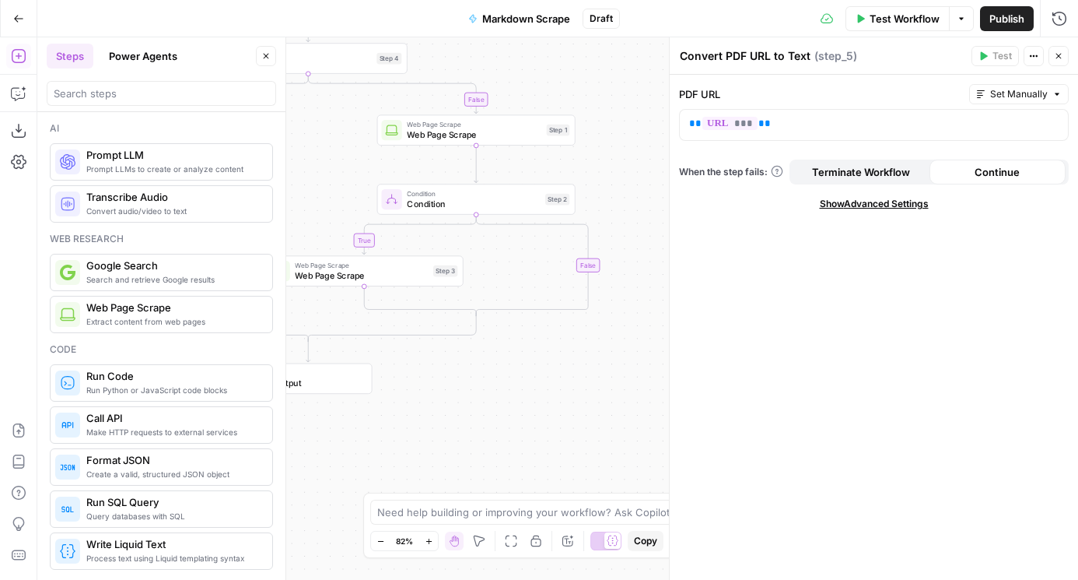
click at [132, 61] on button "Power Agents" at bounding box center [143, 56] width 87 height 25
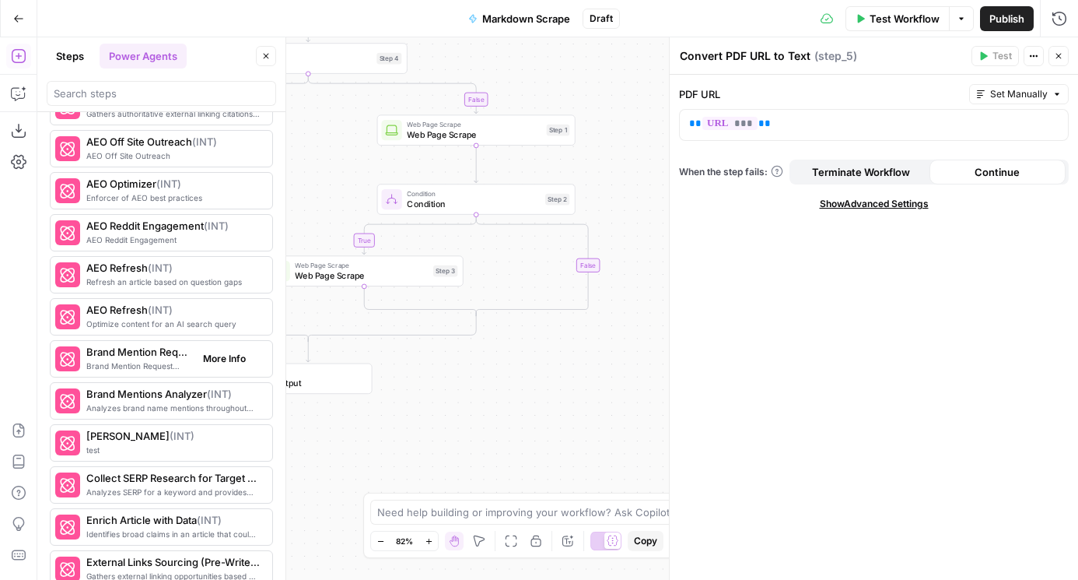
scroll to position [847, 0]
